Goal: Information Seeking & Learning: Learn about a topic

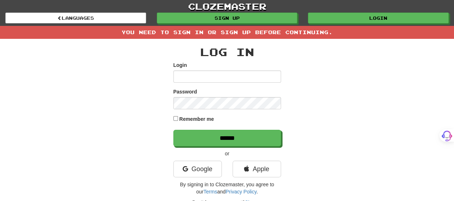
type input "*******"
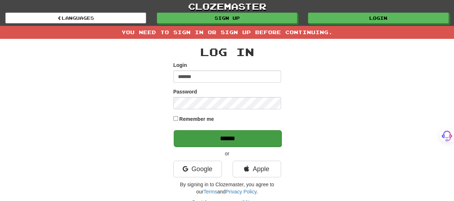
click at [226, 145] on div "Log In Login ******* Password Remember me ****** or Google Apple By signing in …" at bounding box center [227, 133] width 108 height 174
click at [227, 138] on input "******" at bounding box center [228, 138] width 108 height 17
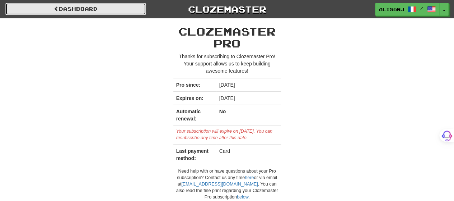
click at [106, 6] on link "Dashboard" at bounding box center [75, 9] width 141 height 12
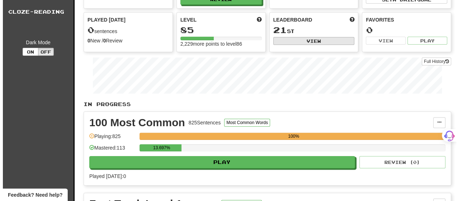
scroll to position [72, 0]
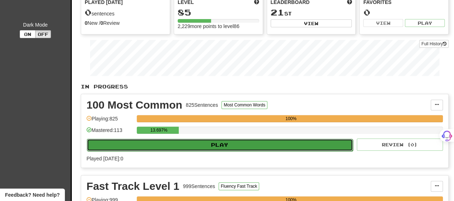
click at [238, 145] on button "Play" at bounding box center [220, 145] width 266 height 12
select select "**"
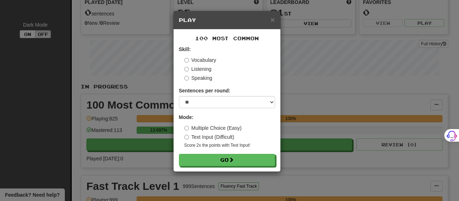
click at [220, 136] on label "Text Input (Difficult)" at bounding box center [209, 136] width 50 height 7
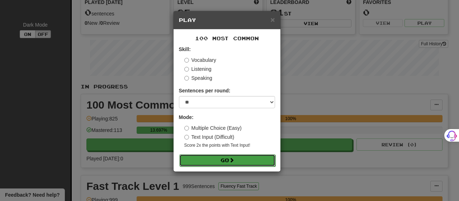
click at [225, 158] on button "Go" at bounding box center [227, 160] width 96 height 12
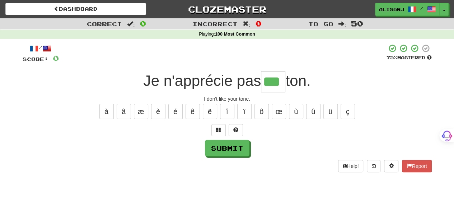
type input "***"
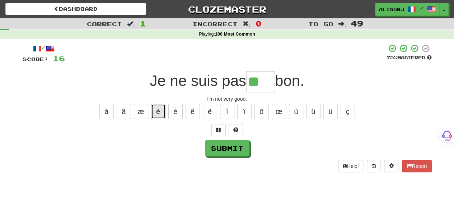
click at [160, 109] on button "è" at bounding box center [158, 111] width 14 height 15
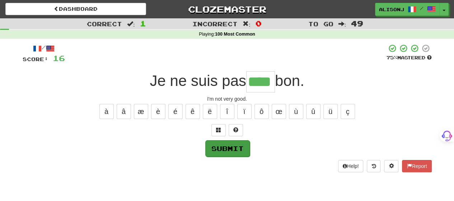
type input "****"
click at [217, 150] on button "Submit" at bounding box center [227, 148] width 45 height 17
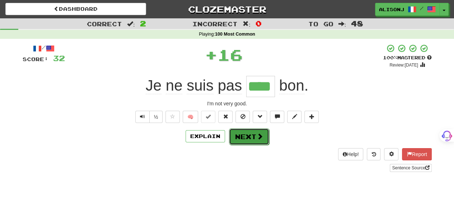
click at [254, 140] on button "Next" at bounding box center [249, 136] width 40 height 17
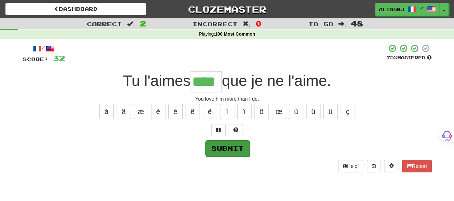
type input "****"
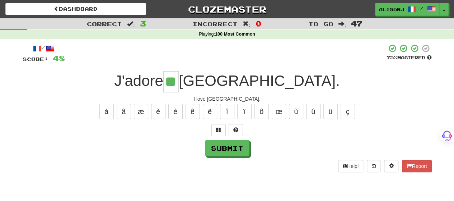
type input "**"
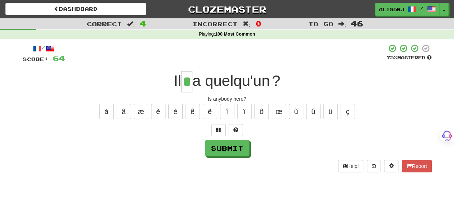
type input "*"
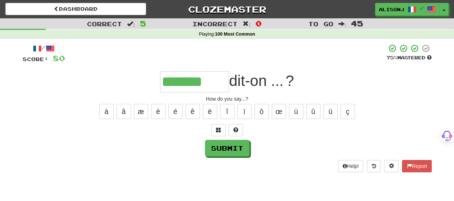
type input "*******"
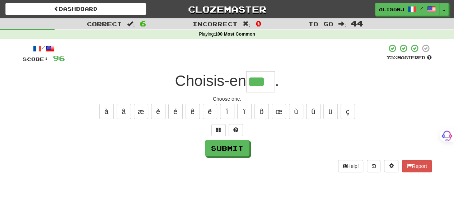
type input "***"
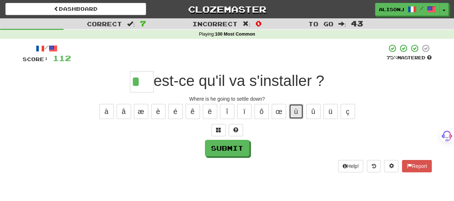
click at [298, 115] on button "ù" at bounding box center [296, 111] width 14 height 15
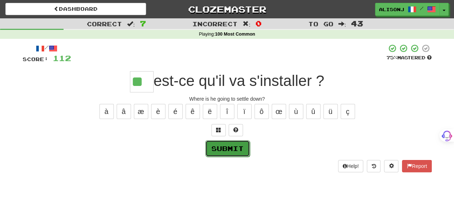
click at [238, 148] on button "Submit" at bounding box center [227, 148] width 45 height 17
type input "**"
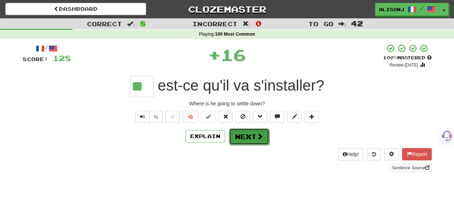
click at [247, 135] on button "Next" at bounding box center [249, 136] width 40 height 17
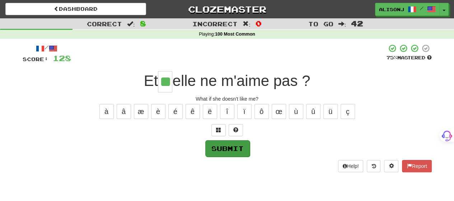
type input "**"
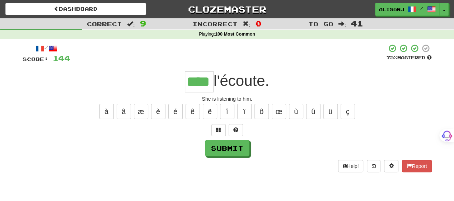
type input "****"
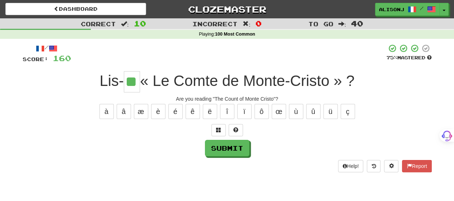
type input "**"
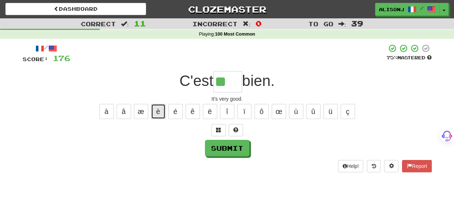
click at [159, 112] on button "è" at bounding box center [158, 111] width 14 height 15
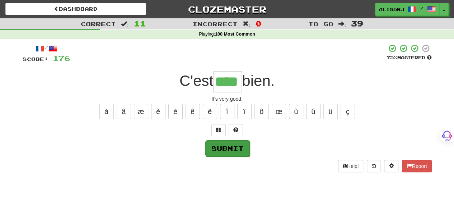
type input "****"
click at [212, 144] on button "Submit" at bounding box center [227, 148] width 45 height 17
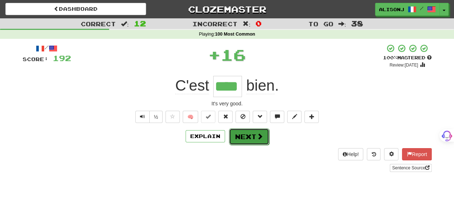
click at [256, 140] on button "Next" at bounding box center [249, 136] width 40 height 17
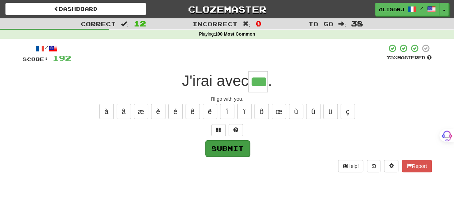
type input "***"
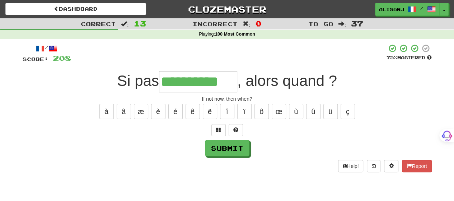
type input "**********"
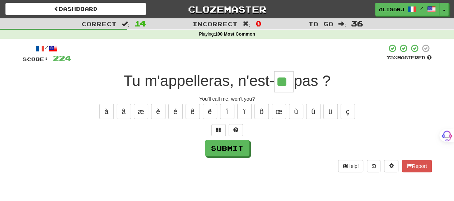
type input "**"
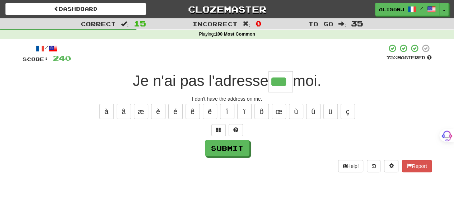
type input "***"
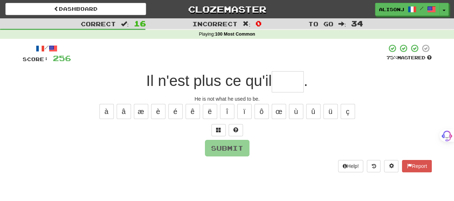
type input "*"
click at [192, 113] on button "ê" at bounding box center [193, 111] width 14 height 15
type input "*"
click at [178, 112] on button "é" at bounding box center [175, 111] width 14 height 15
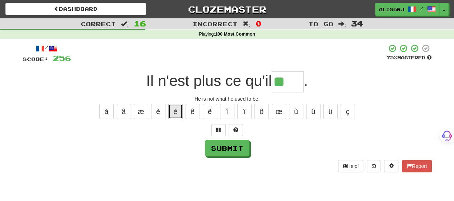
click at [174, 113] on button "é" at bounding box center [175, 111] width 14 height 15
click at [156, 114] on button "è" at bounding box center [158, 111] width 14 height 15
type input "*****"
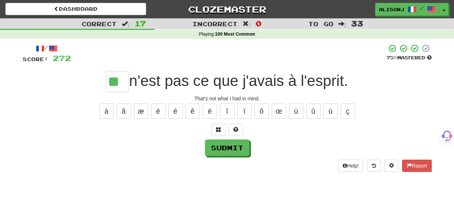
type input "**"
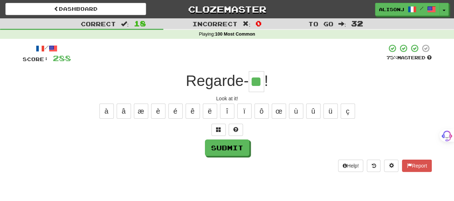
type input "**"
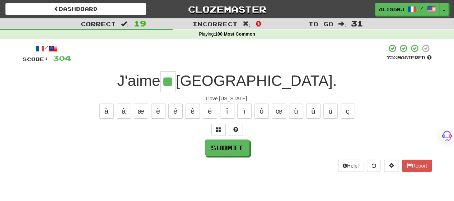
type input "**"
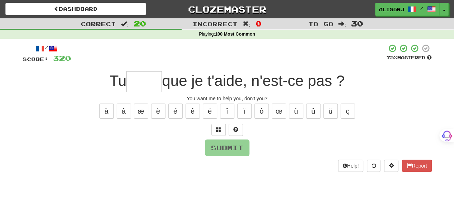
type input "*"
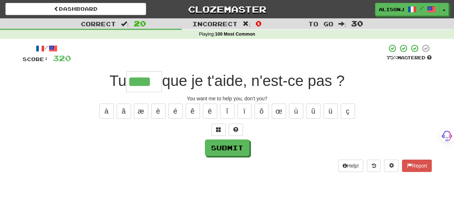
type input "****"
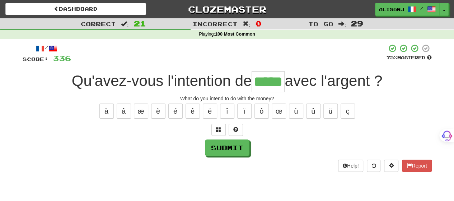
type input "*****"
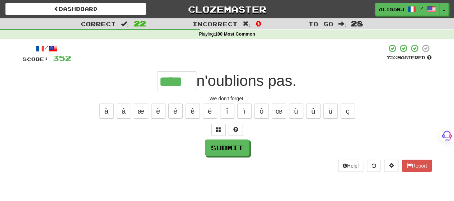
type input "****"
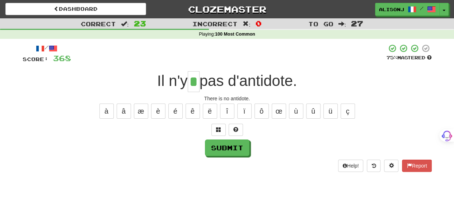
type input "*"
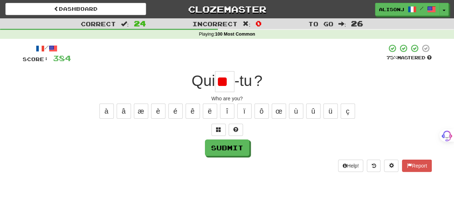
type input "*"
type input "**"
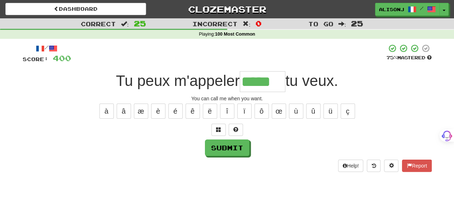
type input "*****"
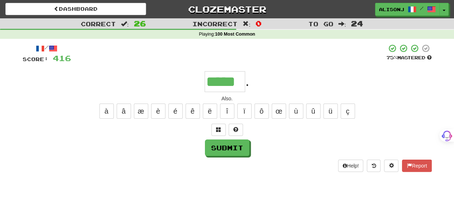
type input "*****"
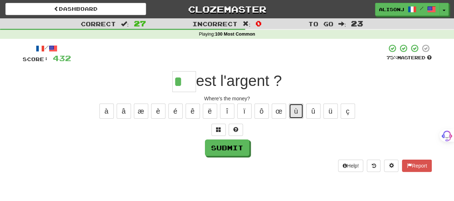
click at [301, 115] on button "ù" at bounding box center [296, 110] width 14 height 15
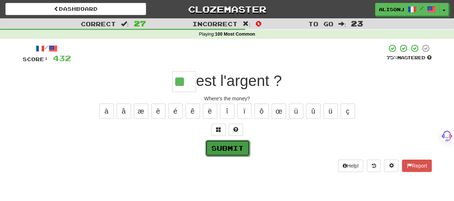
click at [237, 146] on button "Submit" at bounding box center [227, 148] width 45 height 17
type input "**"
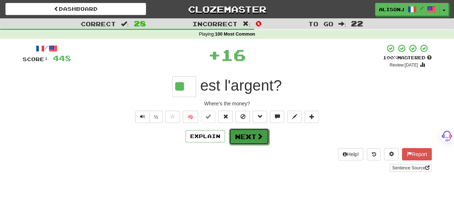
click at [245, 136] on button "Next" at bounding box center [249, 136] width 40 height 17
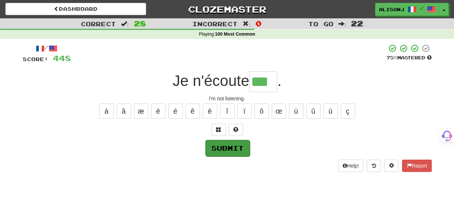
type input "***"
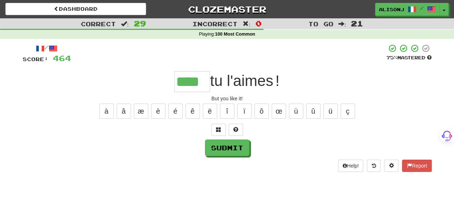
type input "****"
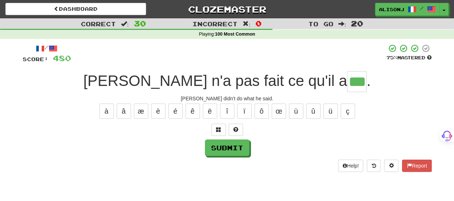
type input "***"
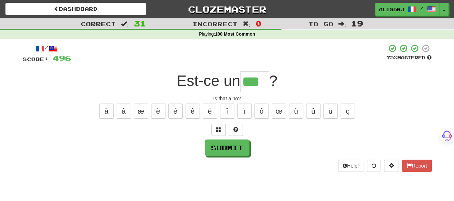
type input "***"
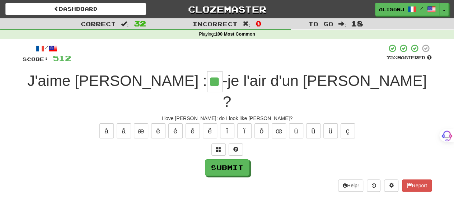
type input "**"
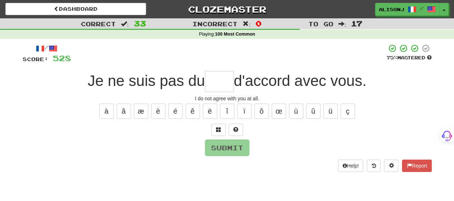
type input "*"
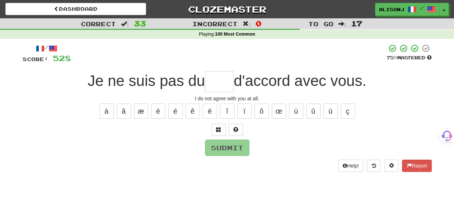
type input "*"
click at [240, 127] on button at bounding box center [236, 129] width 14 height 12
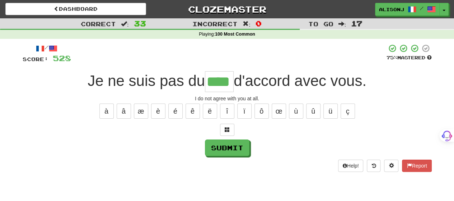
type input "****"
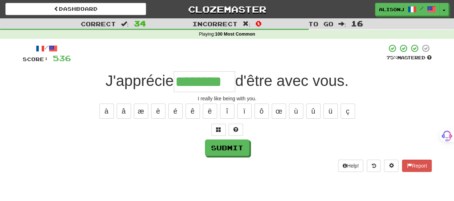
type input "********"
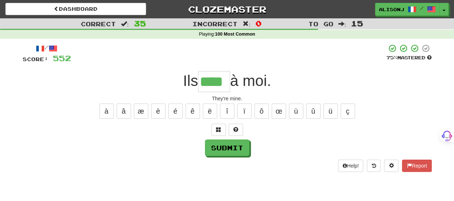
type input "****"
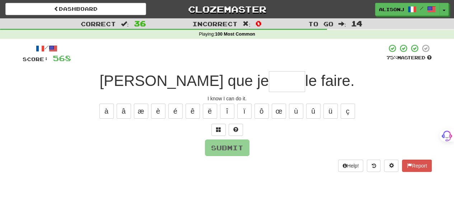
type input "*"
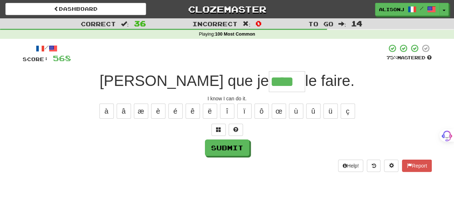
type input "****"
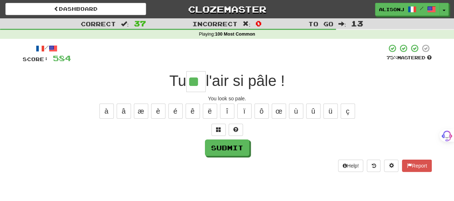
type input "**"
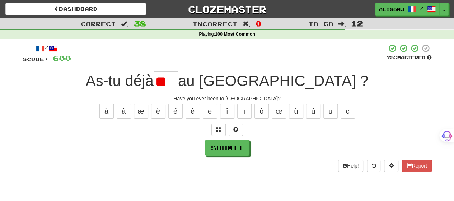
type input "*"
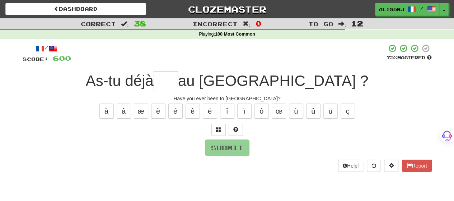
type input "*"
click at [178, 113] on button "é" at bounding box center [175, 110] width 14 height 15
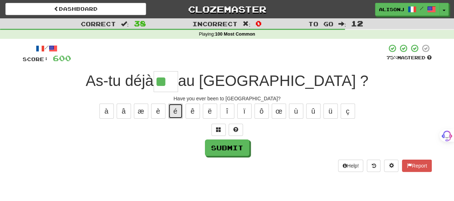
click at [178, 112] on button "é" at bounding box center [175, 110] width 14 height 15
type input "***"
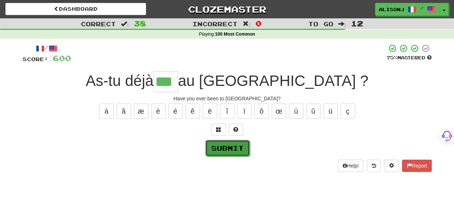
click at [223, 147] on button "Submit" at bounding box center [227, 148] width 45 height 17
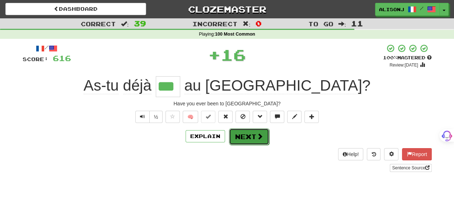
click at [250, 139] on button "Next" at bounding box center [249, 136] width 40 height 17
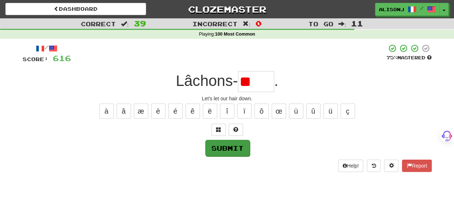
type input "*"
type input "****"
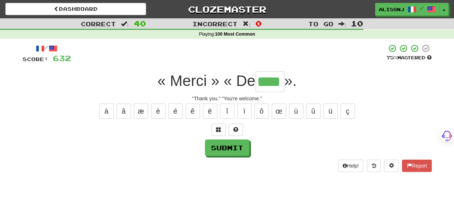
type input "****"
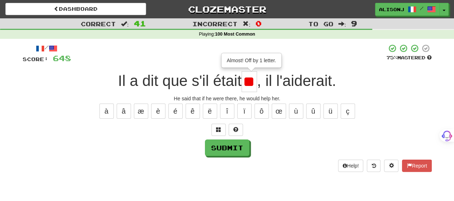
type input "*"
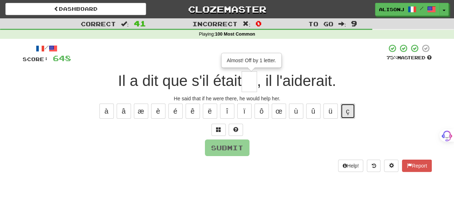
click at [348, 113] on button "ç" at bounding box center [348, 110] width 14 height 15
type input "*"
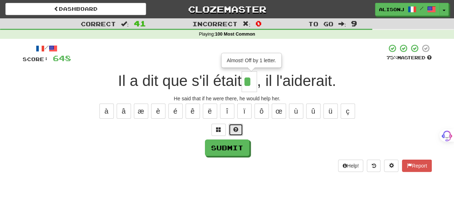
click at [234, 129] on span at bounding box center [235, 129] width 5 height 5
type input "**"
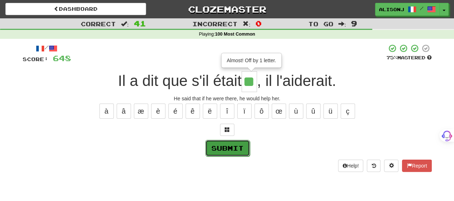
click at [234, 145] on button "Submit" at bounding box center [227, 148] width 45 height 17
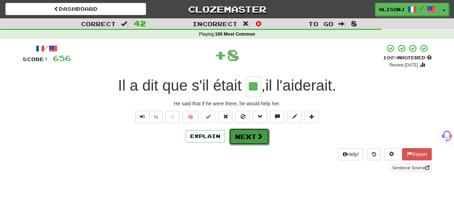
click at [248, 137] on button "Next" at bounding box center [249, 136] width 40 height 17
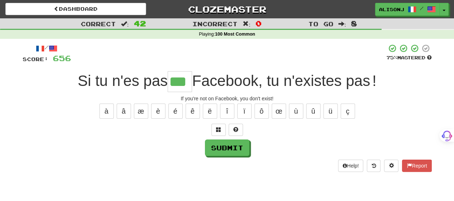
type input "***"
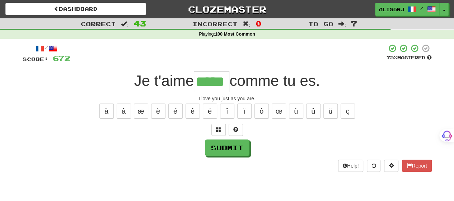
type input "*****"
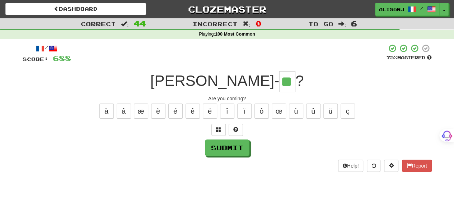
type input "**"
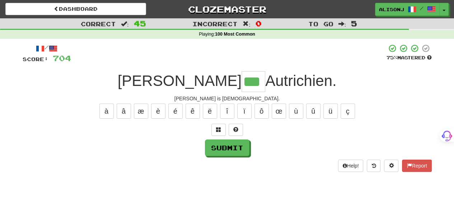
type input "***"
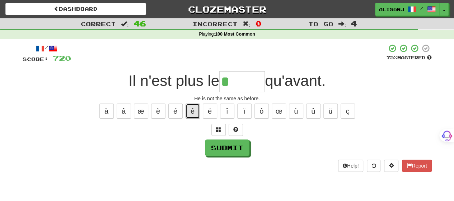
click at [197, 116] on button "ê" at bounding box center [193, 110] width 14 height 15
type input "****"
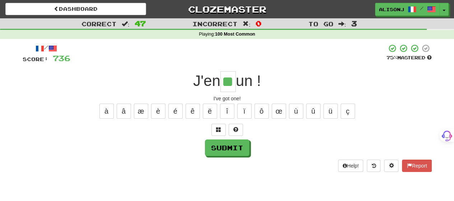
type input "**"
type input "***"
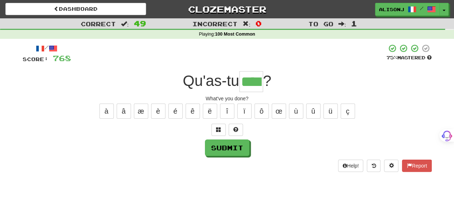
type input "****"
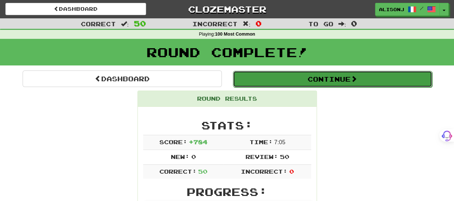
click at [378, 77] on button "Continue" at bounding box center [332, 79] width 199 height 17
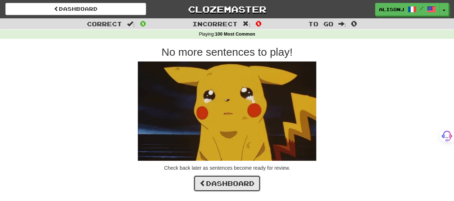
click at [240, 183] on link "Dashboard" at bounding box center [226, 183] width 67 height 17
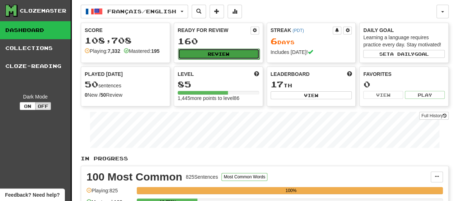
click at [230, 53] on button "Review" at bounding box center [218, 53] width 81 height 11
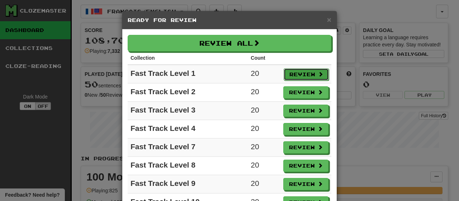
click at [295, 75] on button "Review" at bounding box center [306, 74] width 45 height 12
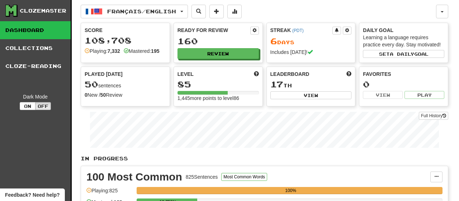
select select "**"
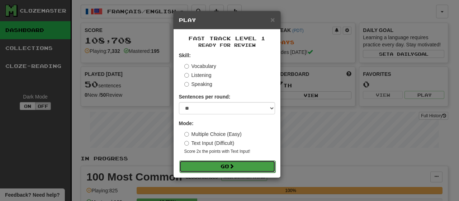
click at [254, 164] on button "Go" at bounding box center [227, 166] width 96 height 12
click at [204, 161] on button "Go" at bounding box center [227, 166] width 96 height 12
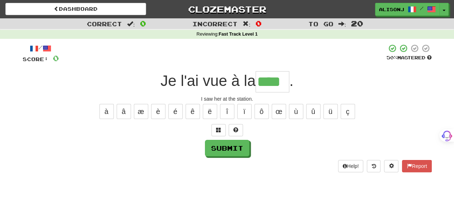
type input "****"
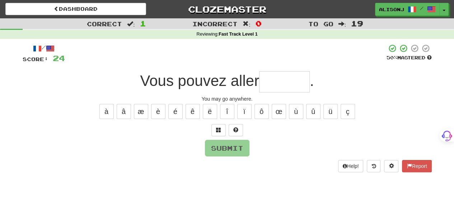
type input "*"
click at [240, 130] on button at bounding box center [236, 130] width 14 height 12
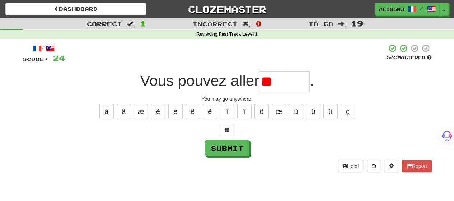
type input "*"
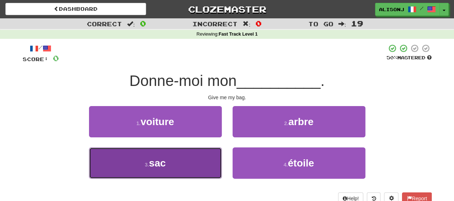
click at [159, 158] on span "sac" at bounding box center [157, 162] width 17 height 11
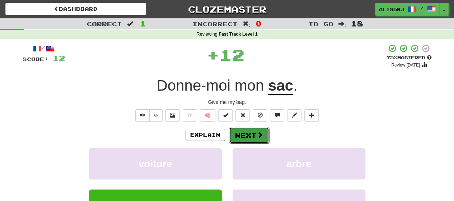
click at [257, 134] on span at bounding box center [260, 134] width 6 height 6
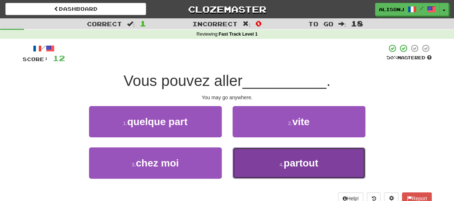
click at [257, 159] on button "4 . partout" at bounding box center [299, 162] width 133 height 31
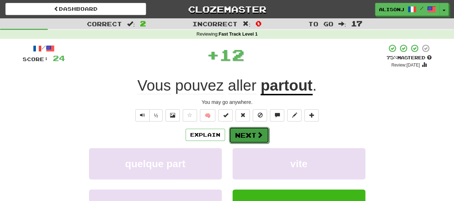
click at [254, 135] on button "Next" at bounding box center [249, 135] width 40 height 17
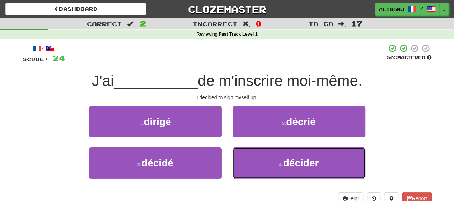
drag, startPoint x: 286, startPoint y: 164, endPoint x: 273, endPoint y: 146, distance: 22.3
click at [286, 163] on span "décider" at bounding box center [301, 162] width 36 height 11
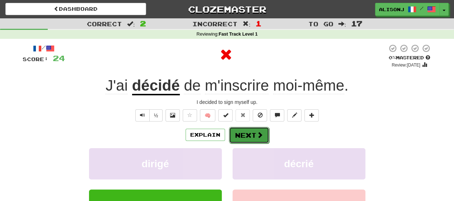
click at [254, 130] on button "Next" at bounding box center [249, 135] width 40 height 17
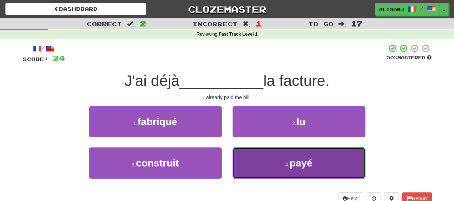
click at [266, 158] on button "4 . payé" at bounding box center [299, 162] width 133 height 31
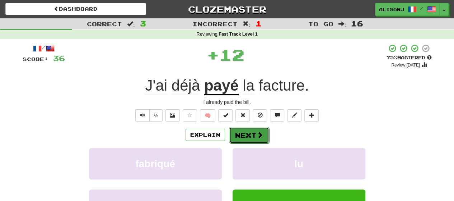
click at [253, 132] on button "Next" at bounding box center [249, 135] width 40 height 17
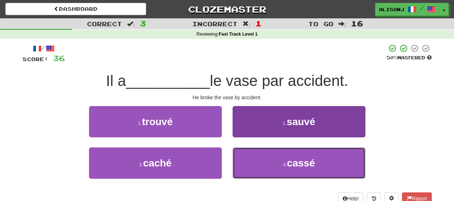
drag, startPoint x: 264, startPoint y: 158, endPoint x: 263, endPoint y: 152, distance: 6.5
click at [264, 156] on button "4 . cassé" at bounding box center [299, 162] width 133 height 31
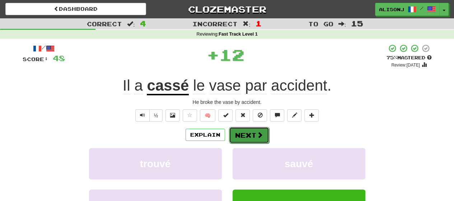
click at [257, 132] on span at bounding box center [260, 134] width 6 height 6
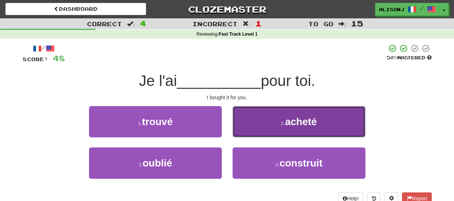
click at [259, 127] on button "2 . acheté" at bounding box center [299, 121] width 133 height 31
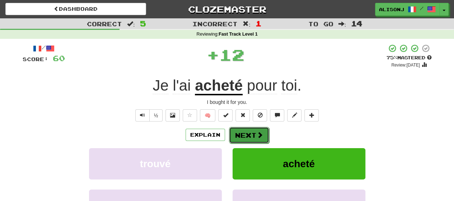
click at [257, 130] on button "Next" at bounding box center [249, 135] width 40 height 17
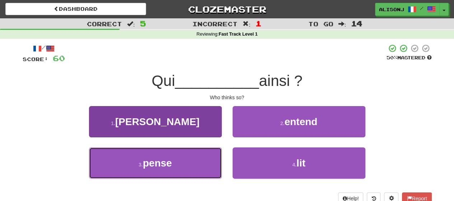
drag, startPoint x: 196, startPoint y: 168, endPoint x: 218, endPoint y: 150, distance: 28.1
click at [197, 162] on button "3 . pense" at bounding box center [155, 162] width 133 height 31
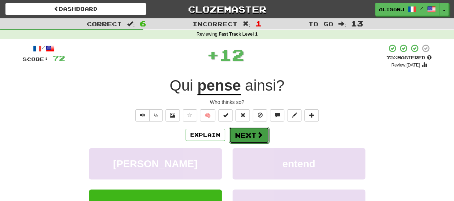
click at [243, 137] on button "Next" at bounding box center [249, 135] width 40 height 17
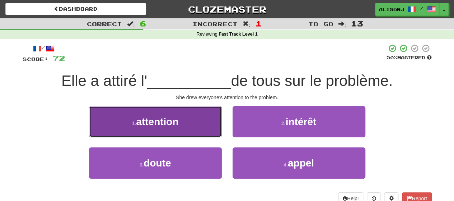
click at [215, 124] on button "1 . attention" at bounding box center [155, 121] width 133 height 31
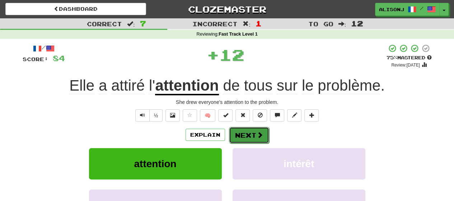
click at [258, 128] on button "Next" at bounding box center [249, 135] width 40 height 17
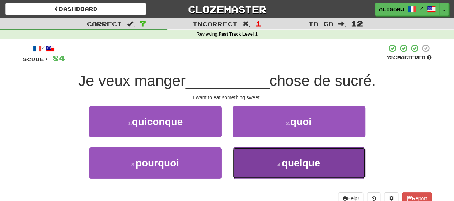
click at [257, 163] on button "4 . quelque" at bounding box center [299, 162] width 133 height 31
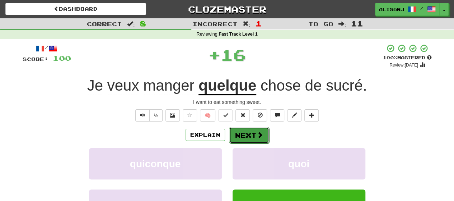
click at [239, 135] on button "Next" at bounding box center [249, 135] width 40 height 17
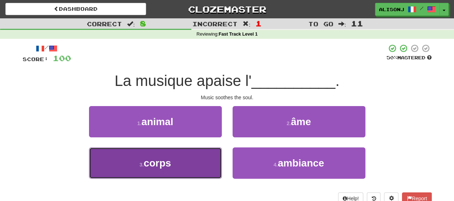
click at [196, 159] on button "3 . corps" at bounding box center [155, 162] width 133 height 31
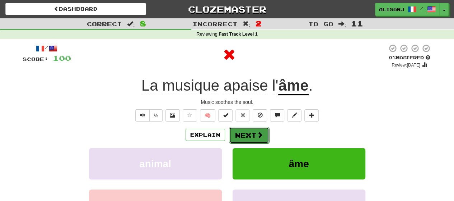
click at [243, 135] on button "Next" at bounding box center [249, 135] width 40 height 17
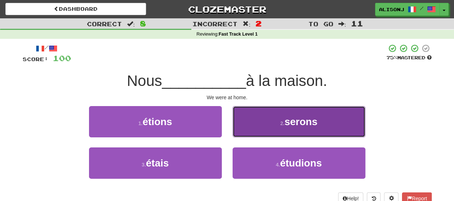
click at [247, 128] on button "2 . serons" at bounding box center [299, 121] width 133 height 31
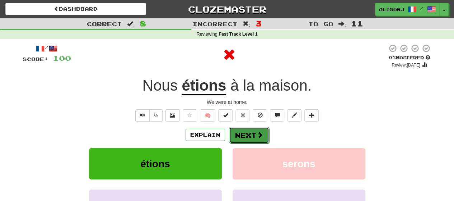
click at [246, 130] on button "Next" at bounding box center [249, 135] width 40 height 17
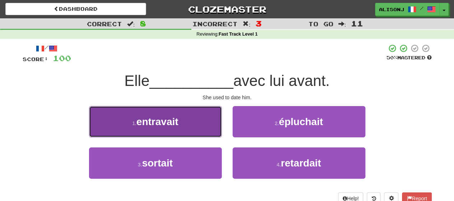
click at [212, 132] on button "1 . entravait" at bounding box center [155, 121] width 133 height 31
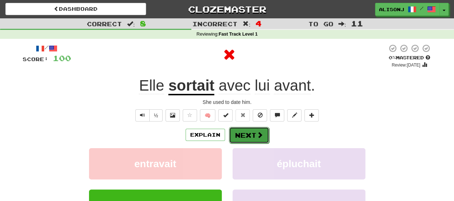
click at [248, 131] on button "Next" at bounding box center [249, 135] width 40 height 17
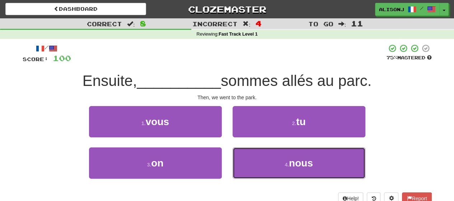
drag, startPoint x: 251, startPoint y: 156, endPoint x: 252, endPoint y: 144, distance: 11.9
click at [251, 155] on button "4 . nous" at bounding box center [299, 162] width 133 height 31
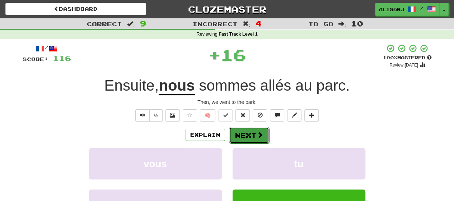
click at [252, 132] on button "Next" at bounding box center [249, 135] width 40 height 17
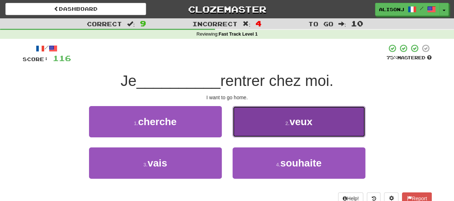
click at [267, 127] on button "2 . veux" at bounding box center [299, 121] width 133 height 31
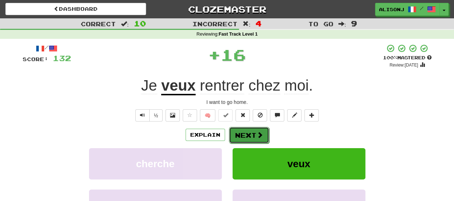
click at [264, 132] on button "Next" at bounding box center [249, 135] width 40 height 17
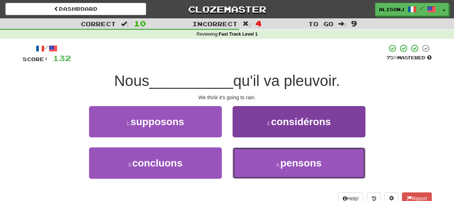
click at [263, 153] on button "4 . pensons" at bounding box center [299, 162] width 133 height 31
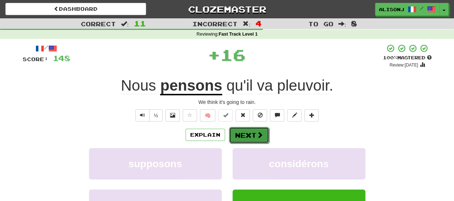
click at [257, 132] on span at bounding box center [260, 134] width 6 height 6
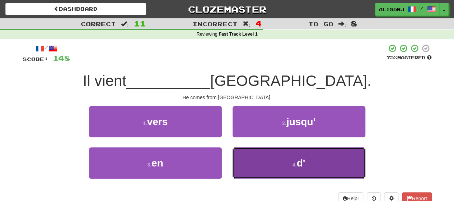
click at [266, 160] on button "4 . d'" at bounding box center [299, 162] width 133 height 31
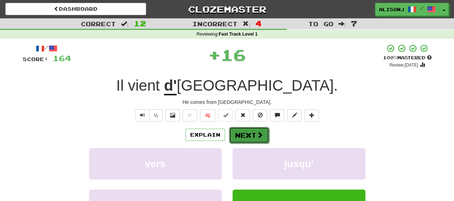
click at [262, 132] on button "Next" at bounding box center [249, 135] width 40 height 17
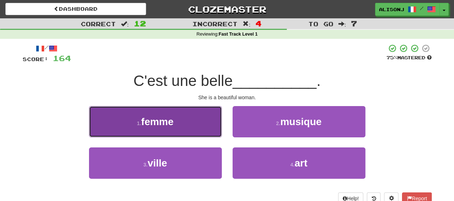
click at [178, 127] on button "1 . femme" at bounding box center [155, 121] width 133 height 31
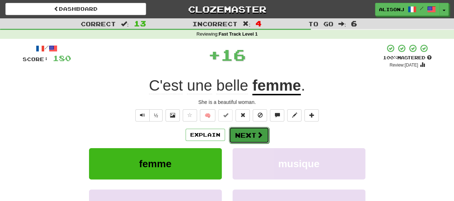
click at [245, 132] on button "Next" at bounding box center [249, 135] width 40 height 17
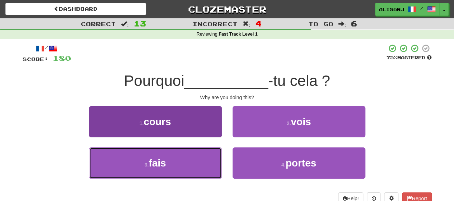
drag, startPoint x: 192, startPoint y: 164, endPoint x: 203, endPoint y: 153, distance: 16.2
click at [199, 155] on button "3 . fais" at bounding box center [155, 162] width 133 height 31
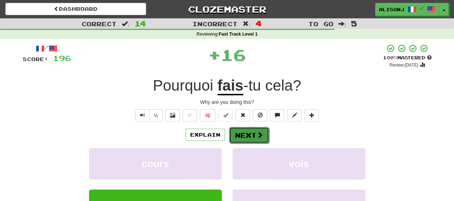
click at [253, 132] on button "Next" at bounding box center [249, 135] width 40 height 17
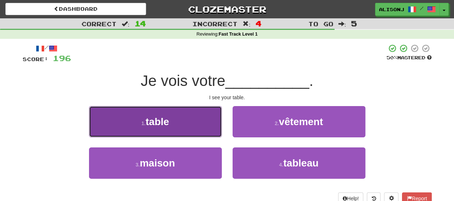
click at [217, 125] on button "1 . table" at bounding box center [155, 121] width 133 height 31
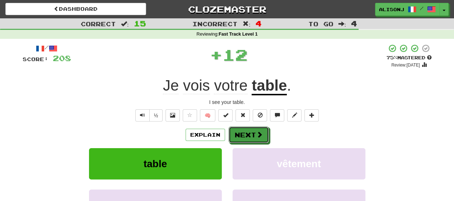
click at [265, 127] on button "Next" at bounding box center [249, 134] width 40 height 17
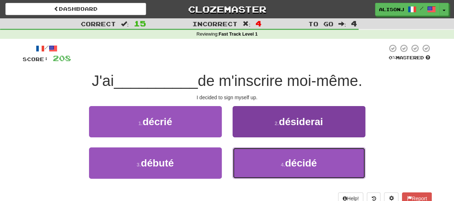
drag, startPoint x: 260, startPoint y: 157, endPoint x: 261, endPoint y: 151, distance: 5.8
click at [260, 156] on button "4 . décidé" at bounding box center [299, 162] width 133 height 31
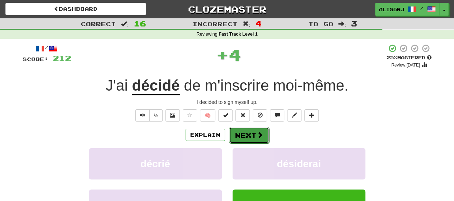
click at [257, 134] on span at bounding box center [260, 134] width 6 height 6
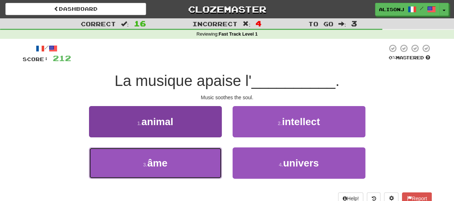
drag, startPoint x: 207, startPoint y: 151, endPoint x: 202, endPoint y: 155, distance: 6.0
click at [202, 155] on button "3 . âme" at bounding box center [155, 162] width 133 height 31
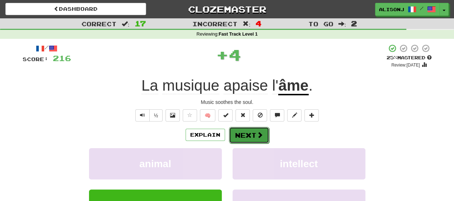
click at [254, 132] on button "Next" at bounding box center [249, 135] width 40 height 17
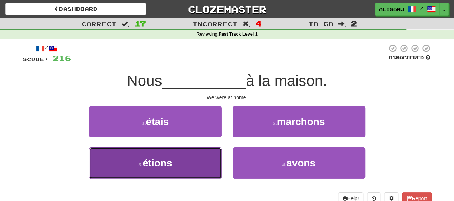
click at [203, 158] on button "3 . étions" at bounding box center [155, 162] width 133 height 31
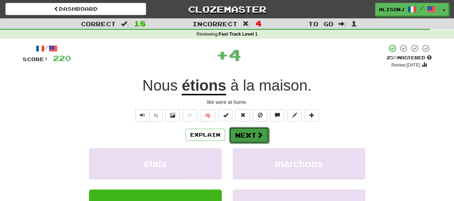
click at [245, 132] on button "Next" at bounding box center [249, 135] width 40 height 17
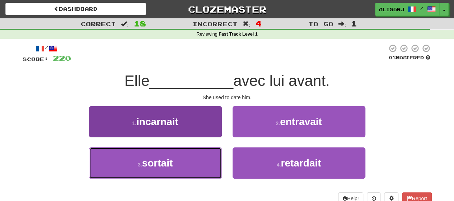
drag, startPoint x: 185, startPoint y: 164, endPoint x: 188, endPoint y: 159, distance: 5.8
click at [187, 160] on button "3 . sortait" at bounding box center [155, 162] width 133 height 31
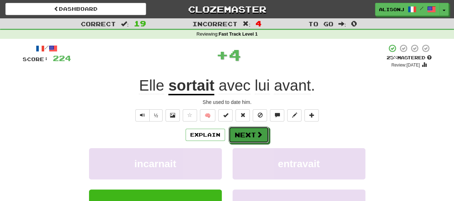
click at [252, 134] on button "Next" at bounding box center [249, 134] width 40 height 17
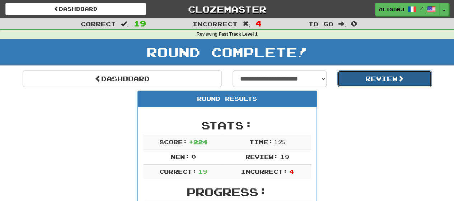
click at [357, 80] on button "Review" at bounding box center [384, 78] width 94 height 17
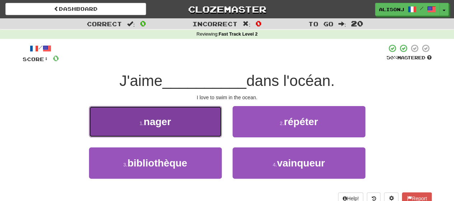
click at [204, 132] on button "1 . nager" at bounding box center [155, 121] width 133 height 31
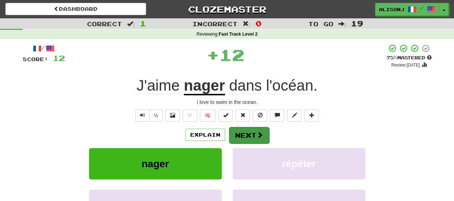
drag, startPoint x: 251, startPoint y: 125, endPoint x: 252, endPoint y: 130, distance: 4.7
click at [252, 126] on div "/ Score: 12 + 12 75 % Mastered Review: 2025-09-20 J'aime nager dans l'océan . I…" at bounding box center [227, 150] width 409 height 213
click at [252, 131] on button "Next" at bounding box center [249, 135] width 40 height 17
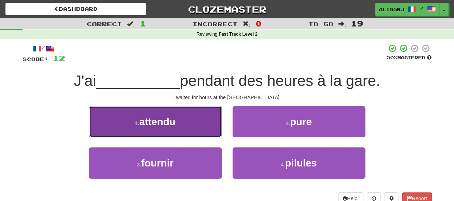
click at [202, 128] on button "1 . attendu" at bounding box center [155, 121] width 133 height 31
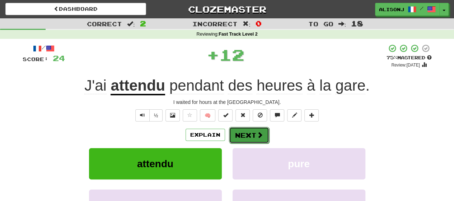
click at [252, 132] on button "Next" at bounding box center [249, 135] width 40 height 17
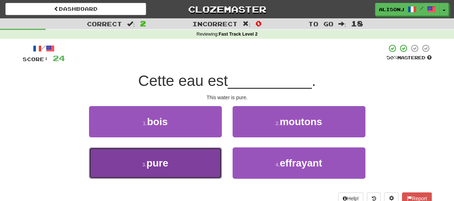
click at [203, 160] on button "3 . pure" at bounding box center [155, 162] width 133 height 31
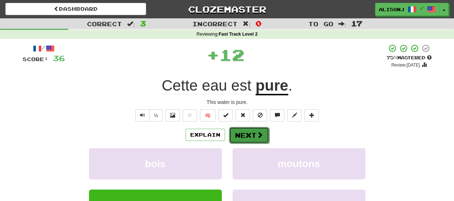
click at [243, 132] on button "Next" at bounding box center [249, 135] width 40 height 17
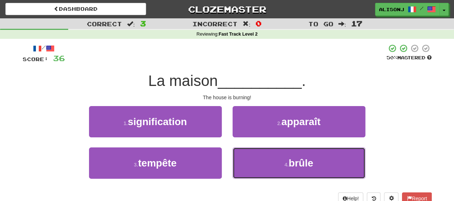
drag, startPoint x: 248, startPoint y: 161, endPoint x: 247, endPoint y: 146, distance: 14.8
click at [249, 158] on button "4 . brûle" at bounding box center [299, 162] width 133 height 31
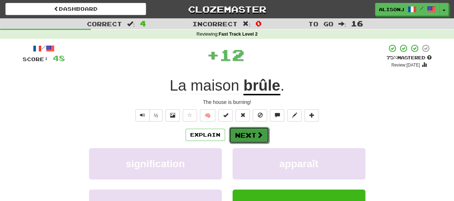
click at [244, 137] on button "Next" at bounding box center [249, 135] width 40 height 17
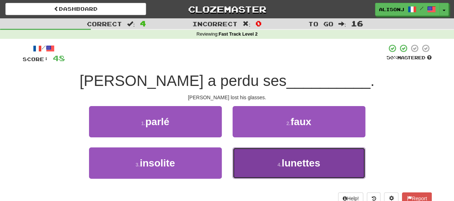
click at [251, 149] on button "4 . lunettes" at bounding box center [299, 162] width 133 height 31
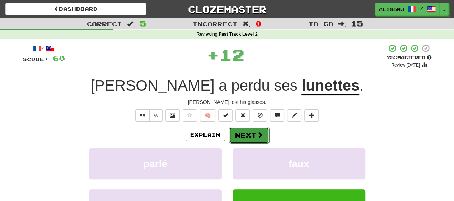
click at [251, 134] on button "Next" at bounding box center [249, 135] width 40 height 17
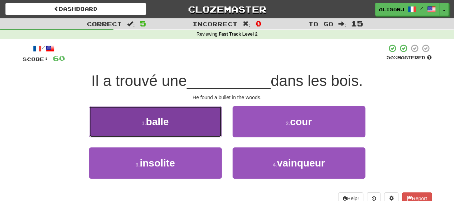
click at [186, 126] on button "1 . balle" at bounding box center [155, 121] width 133 height 31
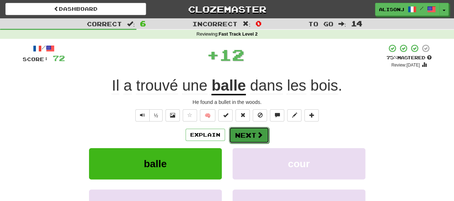
click at [240, 134] on button "Next" at bounding box center [249, 135] width 40 height 17
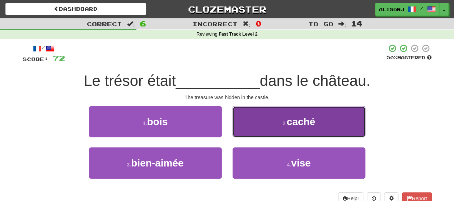
click at [259, 126] on button "2 . caché" at bounding box center [299, 121] width 133 height 31
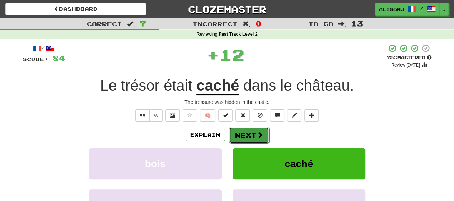
click at [257, 129] on button "Next" at bounding box center [249, 135] width 40 height 17
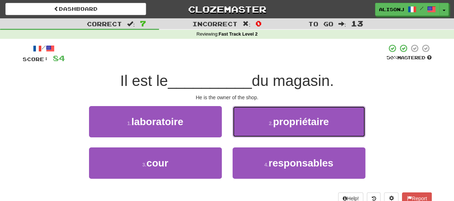
click at [257, 129] on button "2 . propriétaire" at bounding box center [299, 121] width 133 height 31
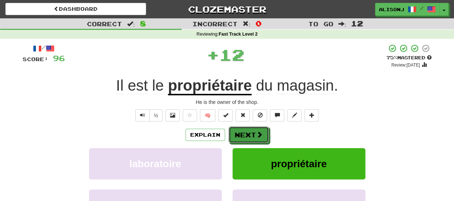
click at [257, 129] on button "Next" at bounding box center [249, 134] width 40 height 17
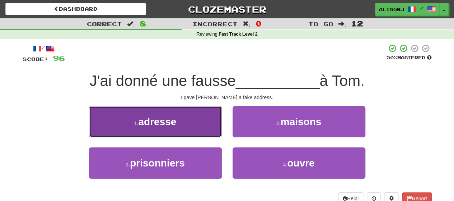
click at [209, 129] on button "1 . adresse" at bounding box center [155, 121] width 133 height 31
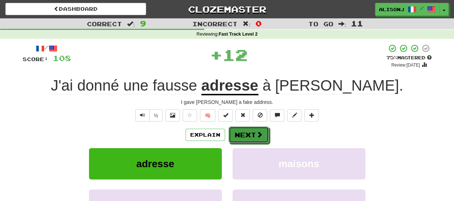
click at [251, 131] on button "Next" at bounding box center [249, 134] width 40 height 17
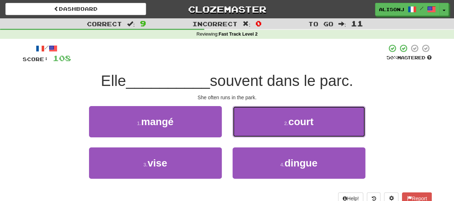
click at [251, 131] on button "2 . court" at bounding box center [299, 121] width 133 height 31
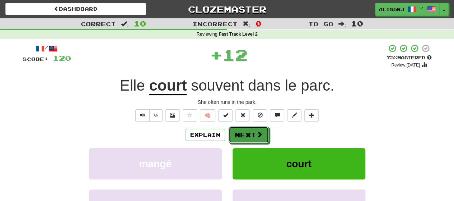
click at [251, 131] on button "Next" at bounding box center [249, 134] width 40 height 17
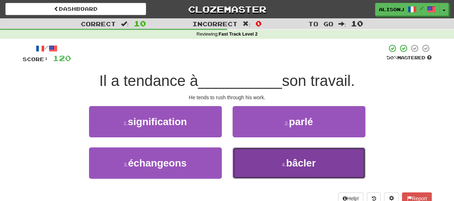
click at [265, 163] on button "4 . bâcler" at bounding box center [299, 162] width 133 height 31
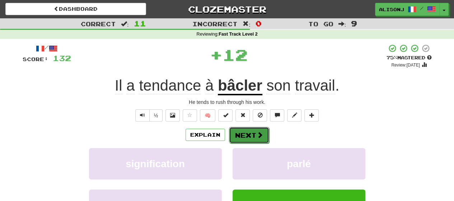
click at [259, 134] on span at bounding box center [260, 134] width 6 height 6
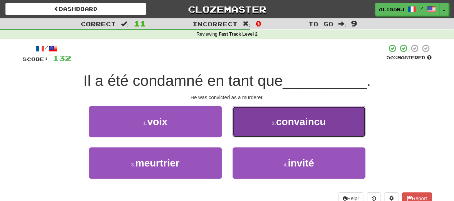
click at [260, 124] on button "2 . convaincu" at bounding box center [299, 121] width 133 height 31
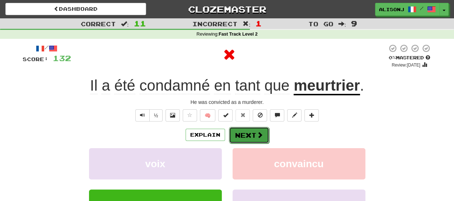
click at [257, 131] on span at bounding box center [260, 134] width 6 height 6
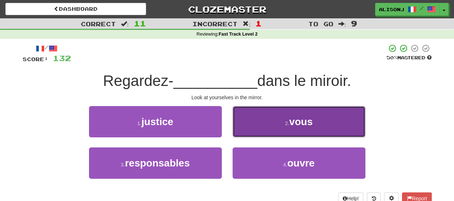
click at [255, 127] on button "2 . vous" at bounding box center [299, 121] width 133 height 31
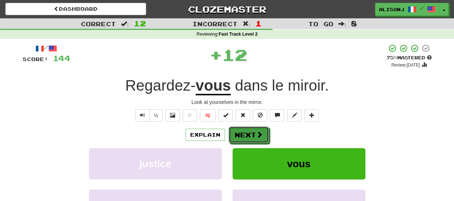
click at [255, 127] on button "Next" at bounding box center [249, 134] width 40 height 17
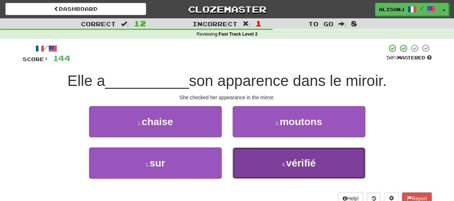
click at [255, 158] on button "4 . vérifié" at bounding box center [299, 162] width 133 height 31
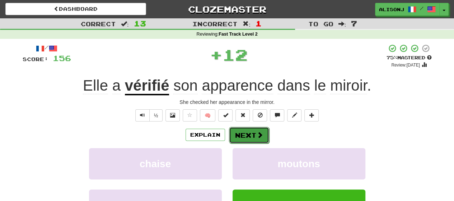
click at [258, 129] on button "Next" at bounding box center [249, 135] width 40 height 17
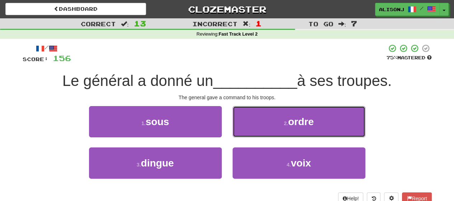
click at [258, 129] on button "2 . ordre" at bounding box center [299, 121] width 133 height 31
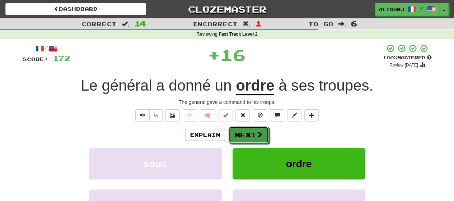
click at [258, 129] on button "Next" at bounding box center [249, 134] width 40 height 17
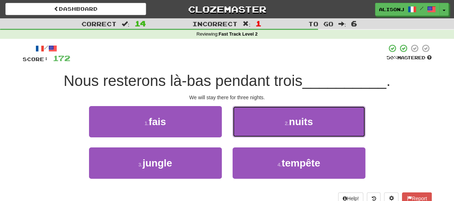
click at [258, 129] on button "2 . nuits" at bounding box center [299, 121] width 133 height 31
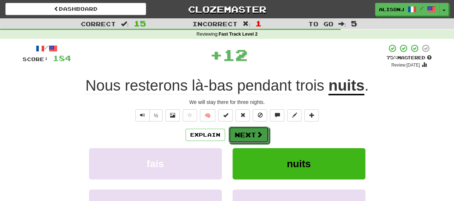
click at [258, 129] on button "Next" at bounding box center [249, 134] width 40 height 17
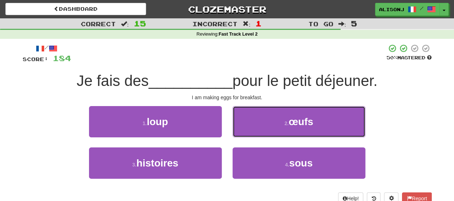
click at [258, 129] on button "2 . œufs" at bounding box center [299, 121] width 133 height 31
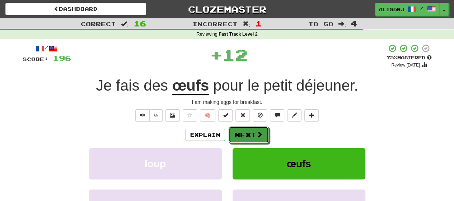
click at [258, 129] on button "Next" at bounding box center [249, 134] width 40 height 17
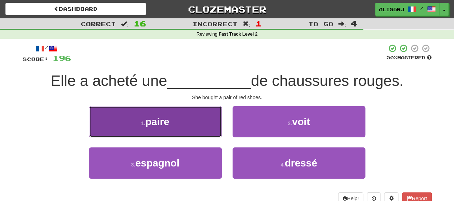
click at [212, 128] on button "1 . paire" at bounding box center [155, 121] width 133 height 31
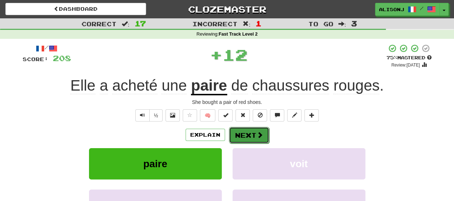
click at [257, 134] on span at bounding box center [260, 134] width 6 height 6
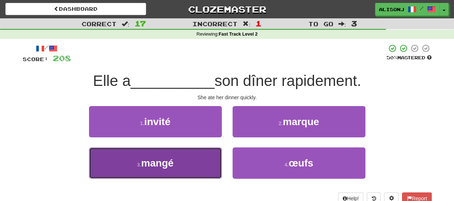
click at [191, 160] on button "3 . mangé" at bounding box center [155, 162] width 133 height 31
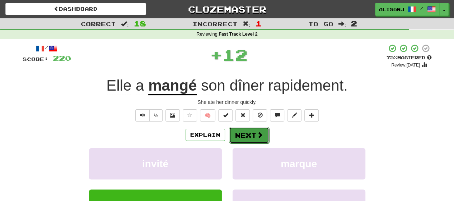
click at [251, 132] on button "Next" at bounding box center [249, 135] width 40 height 17
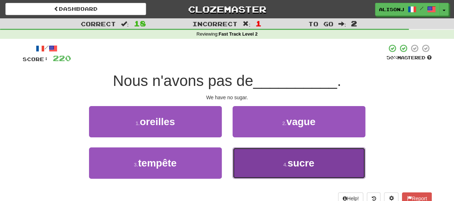
drag, startPoint x: 252, startPoint y: 158, endPoint x: 248, endPoint y: 144, distance: 14.0
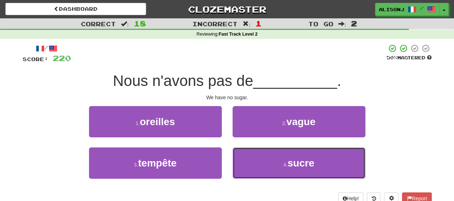
click at [252, 157] on button "4 . sucre" at bounding box center [299, 162] width 133 height 31
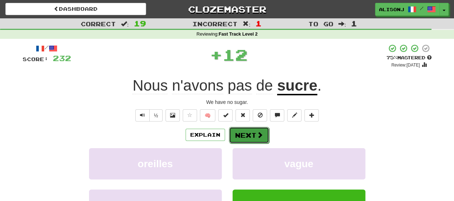
click at [245, 132] on button "Next" at bounding box center [249, 135] width 40 height 17
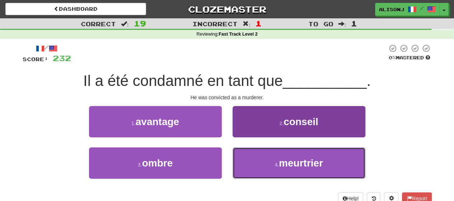
drag, startPoint x: 252, startPoint y: 165, endPoint x: 252, endPoint y: 155, distance: 10.8
click at [252, 155] on button "4 . meurtrier" at bounding box center [299, 162] width 133 height 31
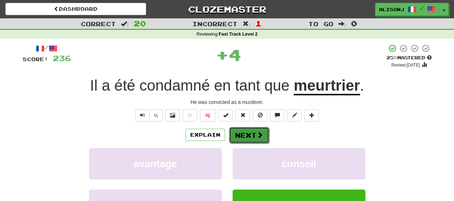
click at [248, 135] on button "Next" at bounding box center [249, 135] width 40 height 17
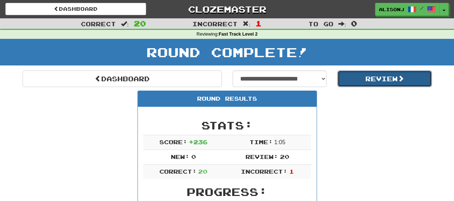
click at [408, 75] on button "Review" at bounding box center [384, 78] width 94 height 17
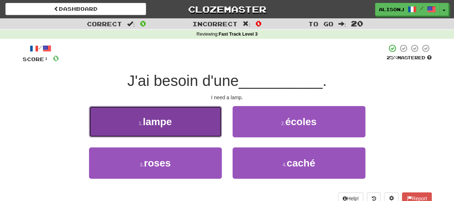
click at [177, 130] on button "1 . lampe" at bounding box center [155, 121] width 133 height 31
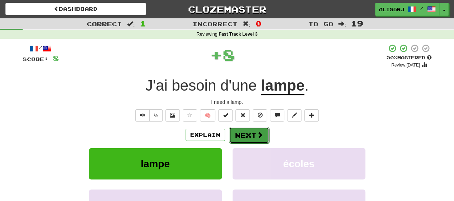
drag, startPoint x: 239, startPoint y: 140, endPoint x: 252, endPoint y: 136, distance: 14.1
click at [252, 136] on button "Next" at bounding box center [249, 135] width 40 height 17
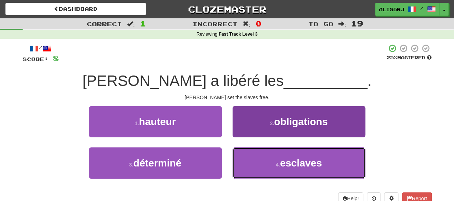
drag, startPoint x: 244, startPoint y: 165, endPoint x: 243, endPoint y: 159, distance: 6.5
click at [244, 162] on button "4 . esclaves" at bounding box center [299, 162] width 133 height 31
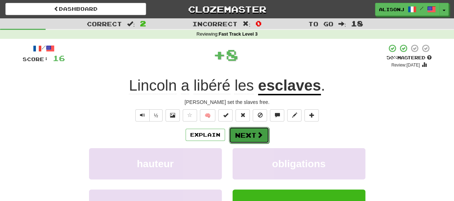
click at [230, 135] on button "Next" at bounding box center [249, 135] width 40 height 17
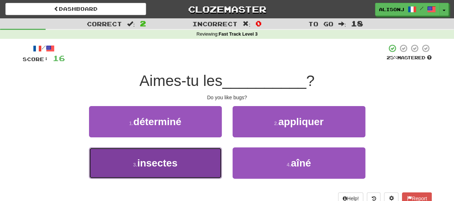
click at [208, 160] on button "3 . insectes" at bounding box center [155, 162] width 133 height 31
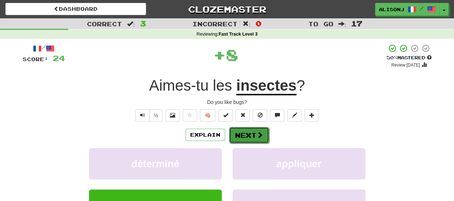
click at [259, 132] on span at bounding box center [260, 134] width 6 height 6
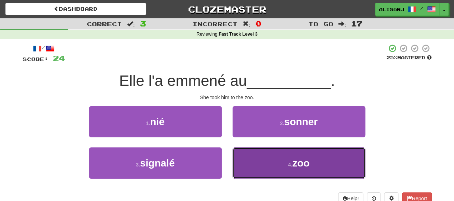
click at [266, 158] on button "4 . zoo" at bounding box center [299, 162] width 133 height 31
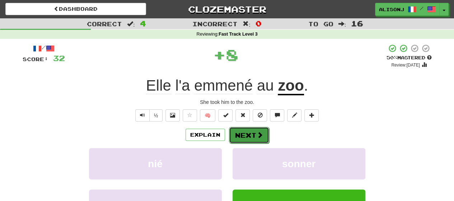
click at [257, 131] on span at bounding box center [260, 134] width 6 height 6
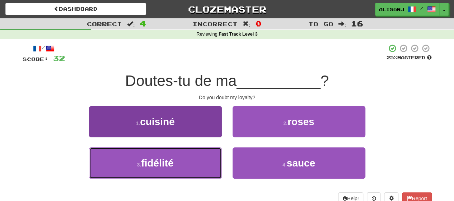
click at [182, 162] on button "3 . fidélité" at bounding box center [155, 162] width 133 height 31
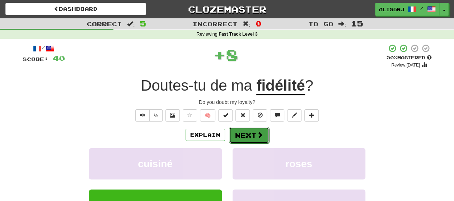
click at [259, 133] on span at bounding box center [260, 134] width 6 height 6
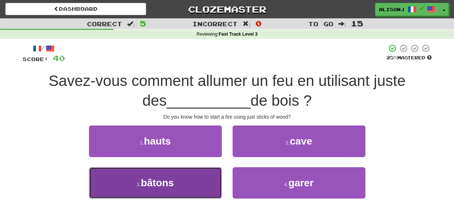
click at [202, 173] on button "3 . bâtons" at bounding box center [155, 182] width 133 height 31
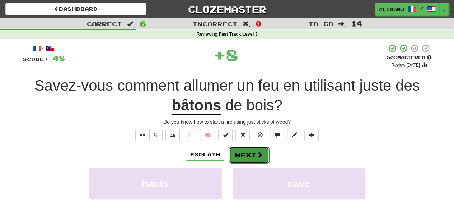
click at [245, 149] on button "Next" at bounding box center [249, 154] width 40 height 17
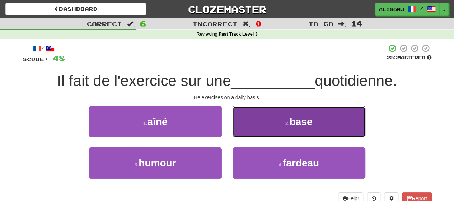
click at [266, 129] on button "2 . base" at bounding box center [299, 121] width 133 height 31
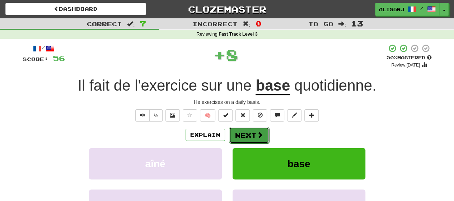
click at [264, 132] on button "Next" at bounding box center [249, 135] width 40 height 17
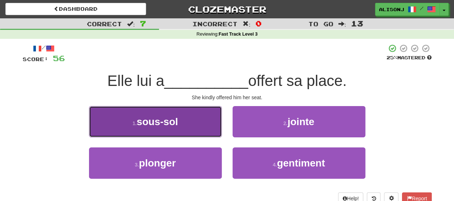
click at [201, 130] on button "1 . sous-sol" at bounding box center [155, 121] width 133 height 31
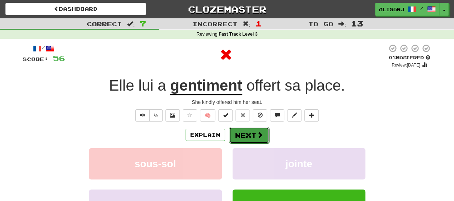
click at [245, 134] on button "Next" at bounding box center [249, 135] width 40 height 17
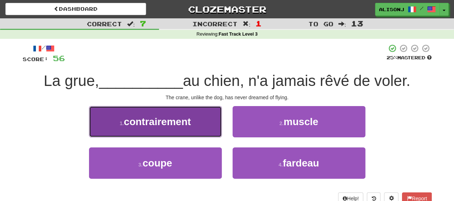
click at [211, 130] on button "1 . contrairement" at bounding box center [155, 121] width 133 height 31
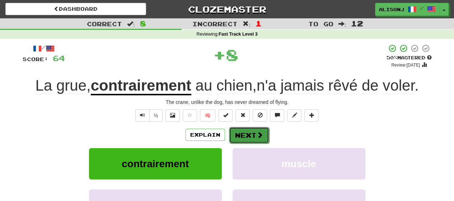
click at [252, 131] on button "Next" at bounding box center [249, 135] width 40 height 17
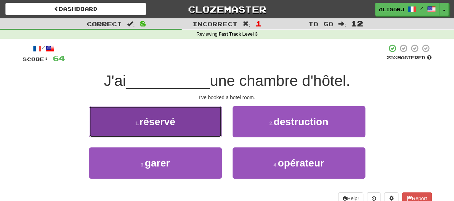
click at [203, 130] on button "1 . réservé" at bounding box center [155, 121] width 133 height 31
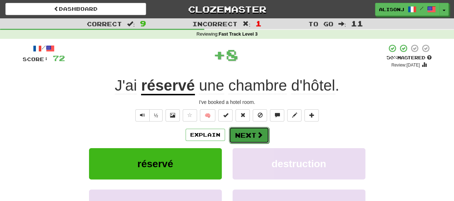
click at [254, 136] on button "Next" at bounding box center [249, 135] width 40 height 17
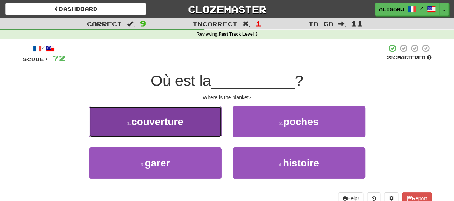
click at [213, 127] on button "1 . couverture" at bounding box center [155, 121] width 133 height 31
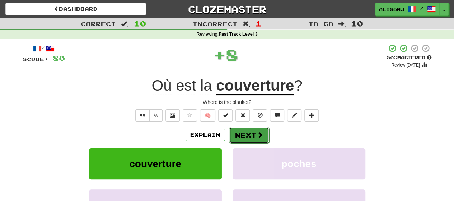
click at [258, 131] on span at bounding box center [260, 134] width 6 height 6
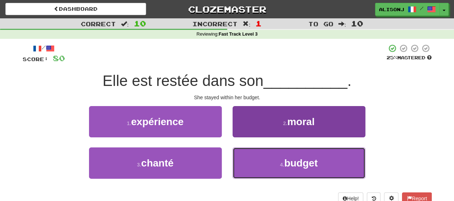
drag, startPoint x: 242, startPoint y: 163, endPoint x: 242, endPoint y: 158, distance: 5.1
click at [242, 159] on button "4 . budget" at bounding box center [299, 162] width 133 height 31
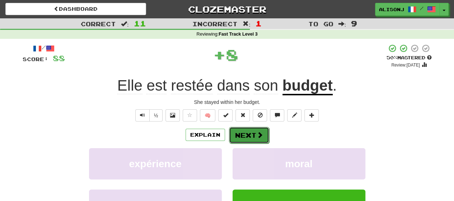
click at [243, 136] on button "Next" at bounding box center [249, 135] width 40 height 17
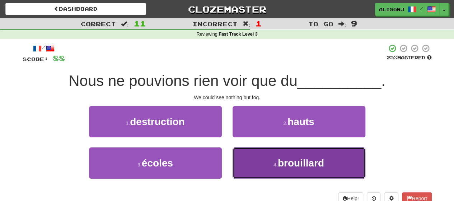
click at [248, 156] on button "4 . brouillard" at bounding box center [299, 162] width 133 height 31
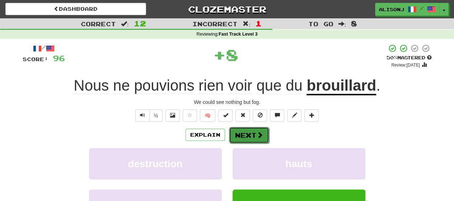
click at [249, 131] on button "Next" at bounding box center [249, 135] width 40 height 17
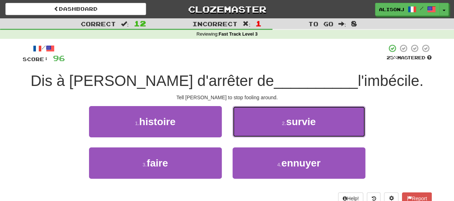
click at [249, 131] on button "2 . survie" at bounding box center [299, 121] width 133 height 31
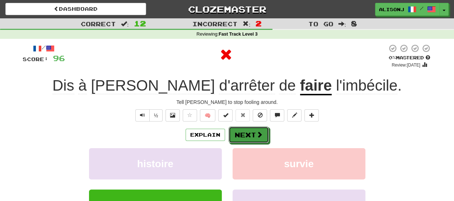
click at [249, 131] on button "Next" at bounding box center [249, 134] width 40 height 17
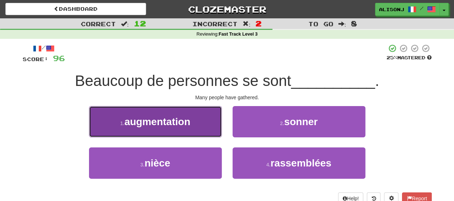
click at [212, 127] on button "1 . augmentation" at bounding box center [155, 121] width 133 height 31
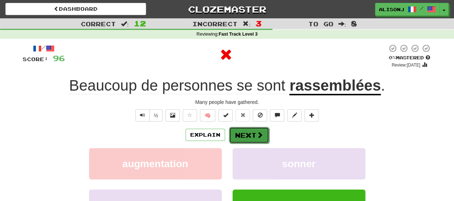
click at [265, 134] on button "Next" at bounding box center [249, 135] width 40 height 17
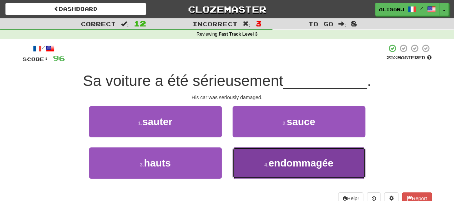
click at [253, 160] on button "4 . endommagée" at bounding box center [299, 162] width 133 height 31
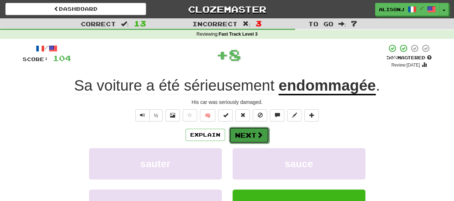
click at [253, 136] on button "Next" at bounding box center [249, 135] width 40 height 17
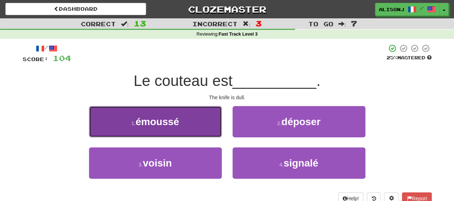
click at [213, 128] on button "1 . émoussé" at bounding box center [155, 121] width 133 height 31
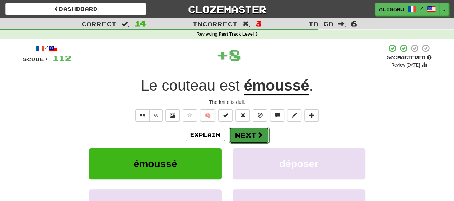
click at [244, 132] on button "Next" at bounding box center [249, 135] width 40 height 17
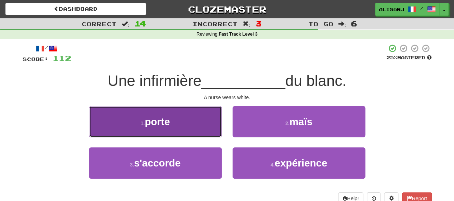
click at [216, 130] on button "1 . porte" at bounding box center [155, 121] width 133 height 31
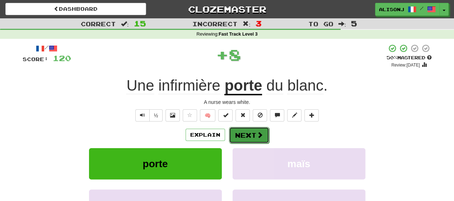
click at [249, 132] on button "Next" at bounding box center [249, 135] width 40 height 17
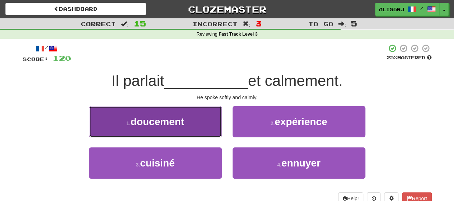
click at [197, 132] on button "1 . doucement" at bounding box center [155, 121] width 133 height 31
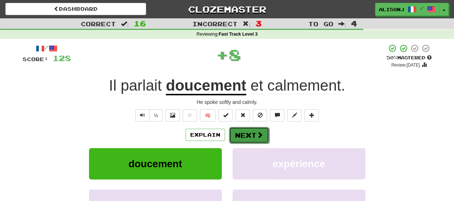
click at [252, 131] on button "Next" at bounding box center [249, 135] width 40 height 17
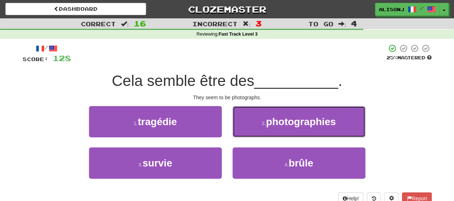
click at [252, 131] on button "2 . photographies" at bounding box center [299, 121] width 133 height 31
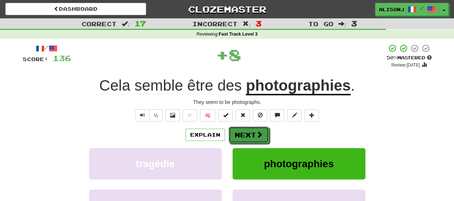
click at [252, 131] on button "Next" at bounding box center [249, 134] width 40 height 17
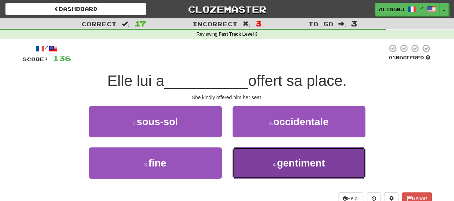
click at [246, 153] on button "4 . gentiment" at bounding box center [299, 162] width 133 height 31
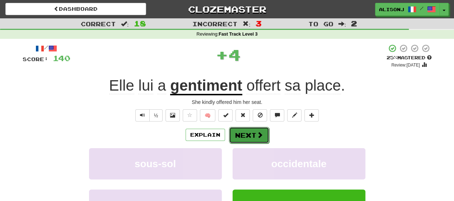
click at [246, 136] on button "Next" at bounding box center [249, 135] width 40 height 17
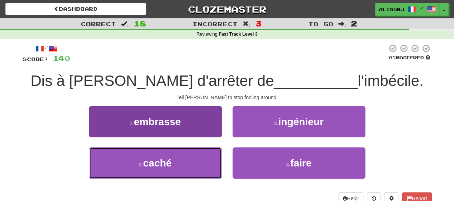
click at [209, 153] on button "3 . caché" at bounding box center [155, 162] width 133 height 31
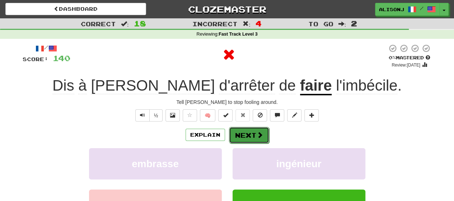
click at [248, 136] on button "Next" at bounding box center [249, 135] width 40 height 17
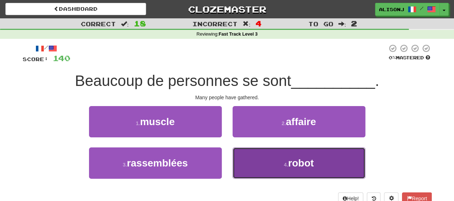
click at [268, 166] on button "4 . robot" at bounding box center [299, 162] width 133 height 31
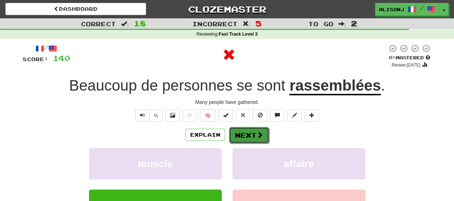
click at [259, 134] on span at bounding box center [260, 134] width 6 height 6
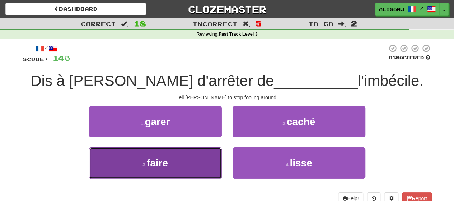
click at [172, 158] on button "3 . faire" at bounding box center [155, 162] width 133 height 31
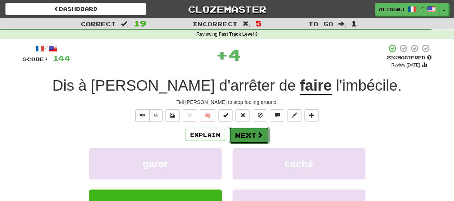
click at [241, 130] on button "Next" at bounding box center [249, 135] width 40 height 17
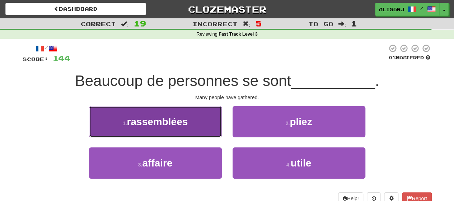
click at [182, 125] on span "rassemblées" at bounding box center [157, 121] width 61 height 11
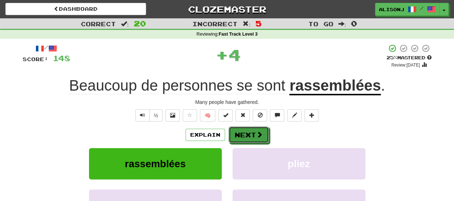
click at [245, 133] on button "Next" at bounding box center [249, 134] width 40 height 17
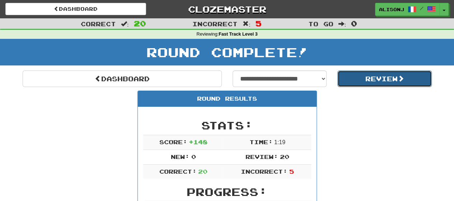
click at [340, 82] on button "Review" at bounding box center [384, 78] width 94 height 17
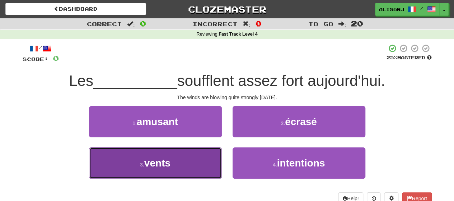
click at [187, 164] on button "3 . vents" at bounding box center [155, 162] width 133 height 31
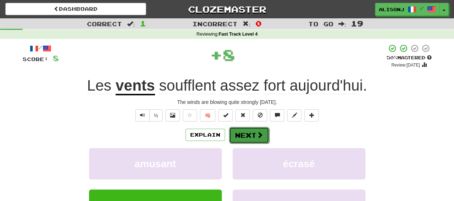
click at [262, 131] on span at bounding box center [260, 134] width 6 height 6
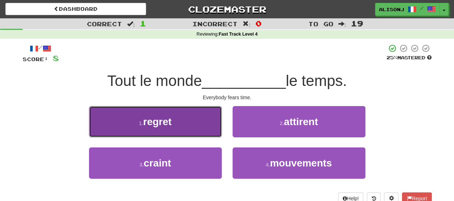
click at [215, 130] on button "1 . regret" at bounding box center [155, 121] width 133 height 31
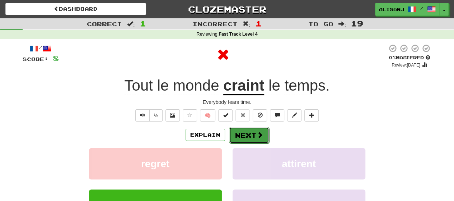
click at [262, 136] on button "Next" at bounding box center [249, 135] width 40 height 17
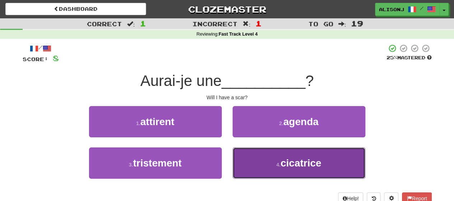
click at [259, 159] on button "4 . cicatrice" at bounding box center [299, 162] width 133 height 31
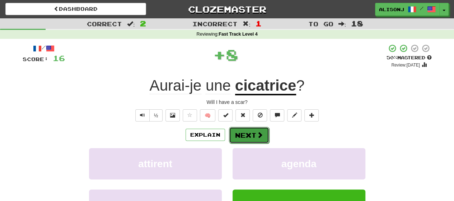
click at [253, 133] on button "Next" at bounding box center [249, 135] width 40 height 17
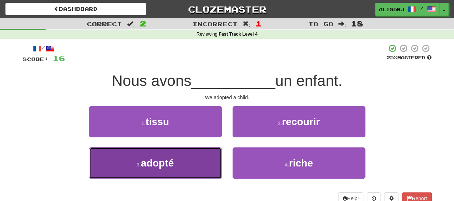
click at [216, 163] on button "3 . adopté" at bounding box center [155, 162] width 133 height 31
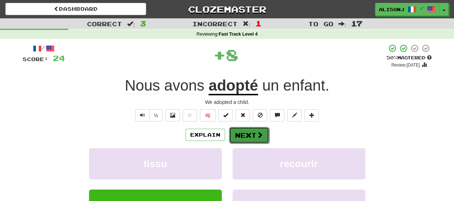
click at [245, 134] on button "Next" at bounding box center [249, 135] width 40 height 17
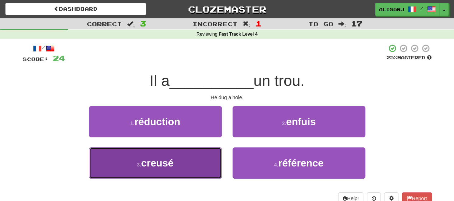
click at [204, 162] on button "3 . creusé" at bounding box center [155, 162] width 133 height 31
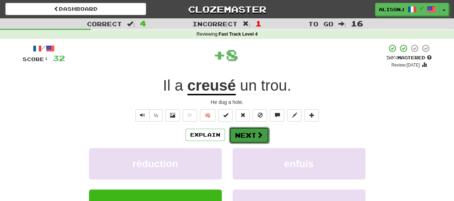
click at [240, 133] on button "Next" at bounding box center [249, 135] width 40 height 17
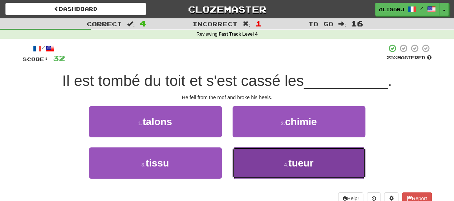
click at [261, 160] on button "4 . tueur" at bounding box center [299, 162] width 133 height 31
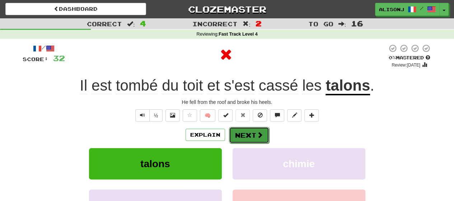
click at [254, 137] on button "Next" at bounding box center [249, 135] width 40 height 17
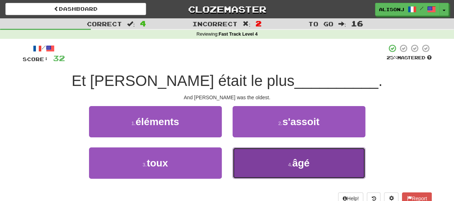
click at [252, 155] on button "4 . âgé" at bounding box center [299, 162] width 133 height 31
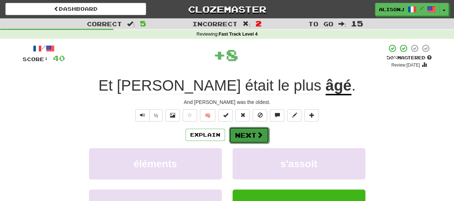
click at [250, 134] on button "Next" at bounding box center [249, 135] width 40 height 17
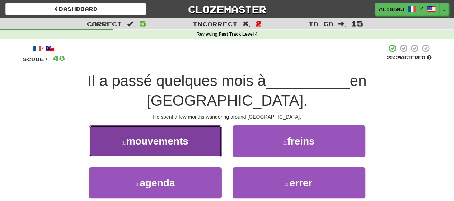
click at [200, 130] on button "1 . mouvements" at bounding box center [155, 140] width 133 height 31
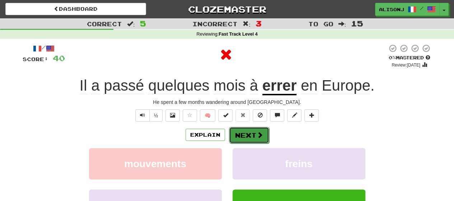
click at [256, 130] on button "Next" at bounding box center [249, 135] width 40 height 17
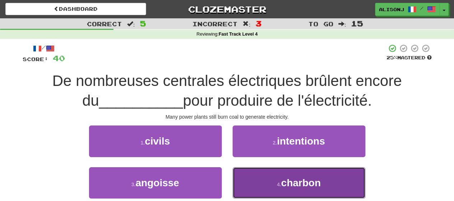
click at [254, 184] on button "4 . charbon" at bounding box center [299, 182] width 133 height 31
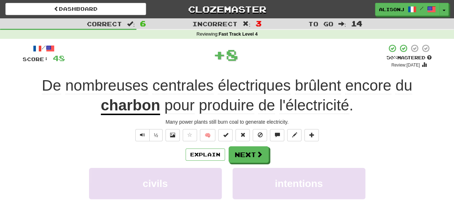
click at [252, 142] on div "/ Score: 48 + 8 50 % Mastered Review: 2025-08-31 De nombreuses centrales électr…" at bounding box center [227, 160] width 409 height 233
click at [251, 150] on button "Next" at bounding box center [249, 154] width 40 height 17
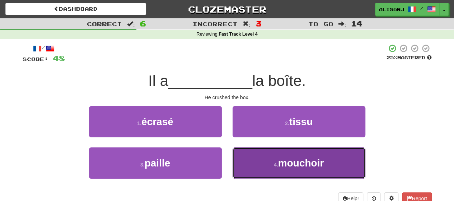
click at [251, 164] on button "4 . mouchoir" at bounding box center [299, 162] width 133 height 31
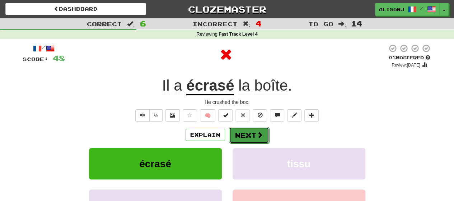
click at [243, 135] on button "Next" at bounding box center [249, 135] width 40 height 17
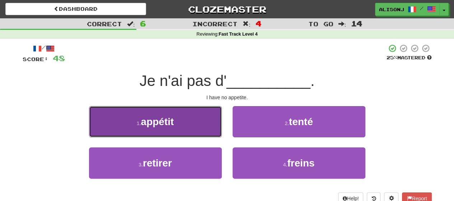
click at [216, 126] on button "1 . appétit" at bounding box center [155, 121] width 133 height 31
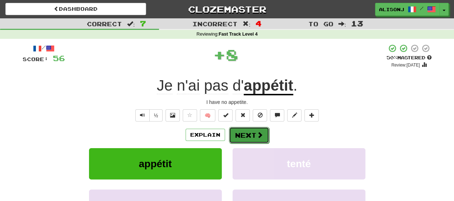
click at [253, 131] on button "Next" at bounding box center [249, 135] width 40 height 17
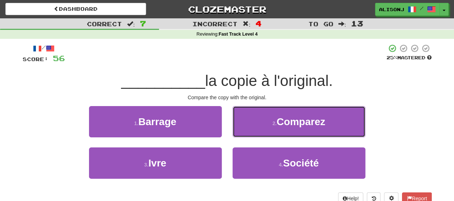
click at [254, 131] on button "2 . Comparez" at bounding box center [299, 121] width 133 height 31
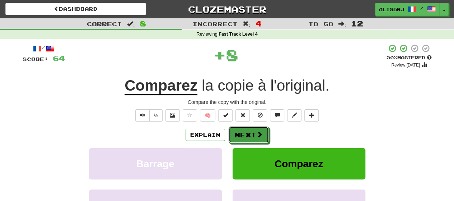
click at [254, 131] on button "Next" at bounding box center [249, 134] width 40 height 17
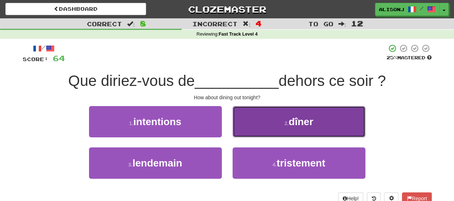
click at [256, 126] on button "2 . dîner" at bounding box center [299, 121] width 133 height 31
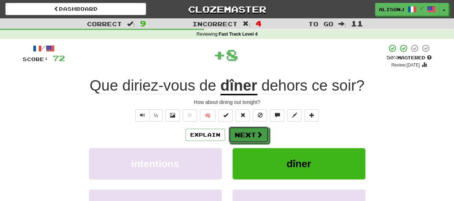
click at [256, 126] on button "Next" at bounding box center [249, 134] width 40 height 17
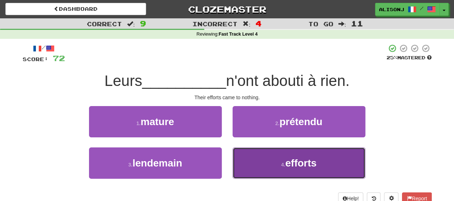
click at [255, 154] on button "4 . efforts" at bounding box center [299, 162] width 133 height 31
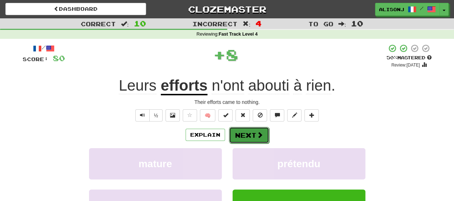
click at [257, 136] on span at bounding box center [260, 134] width 6 height 6
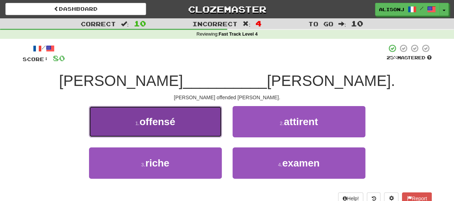
click at [219, 126] on button "1 . offensé" at bounding box center [155, 121] width 133 height 31
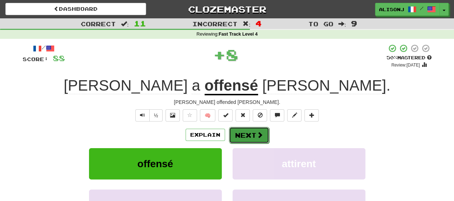
click at [259, 127] on button "Next" at bounding box center [249, 135] width 40 height 17
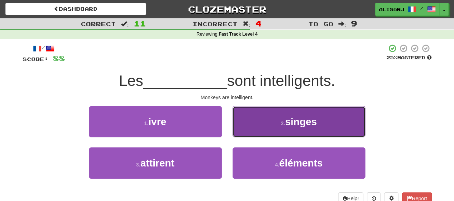
click at [259, 130] on button "2 . singes" at bounding box center [299, 121] width 133 height 31
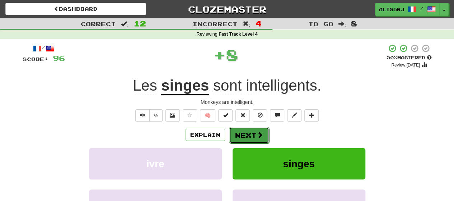
click at [258, 132] on span at bounding box center [260, 134] width 6 height 6
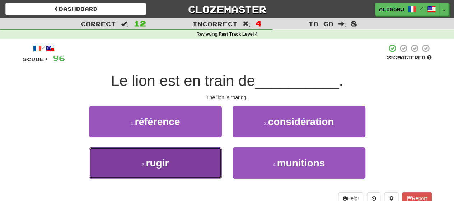
click at [204, 162] on button "3 . rugir" at bounding box center [155, 162] width 133 height 31
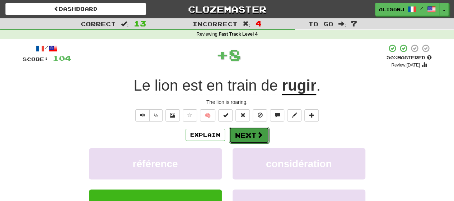
click at [252, 132] on button "Next" at bounding box center [249, 135] width 40 height 17
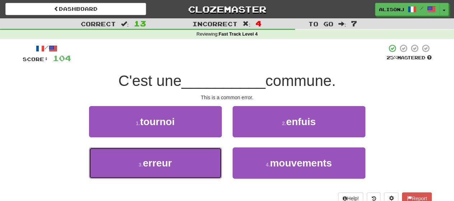
drag, startPoint x: 210, startPoint y: 158, endPoint x: 233, endPoint y: 144, distance: 26.7
click at [211, 157] on button "3 . erreur" at bounding box center [155, 162] width 133 height 31
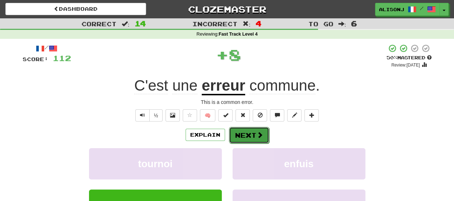
click at [255, 134] on button "Next" at bounding box center [249, 135] width 40 height 17
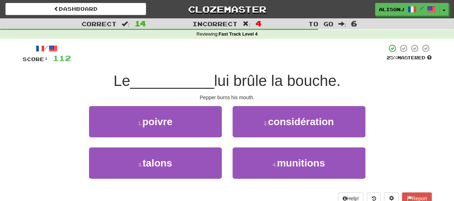
click at [223, 125] on div "1 . poivre" at bounding box center [156, 126] width 144 height 41
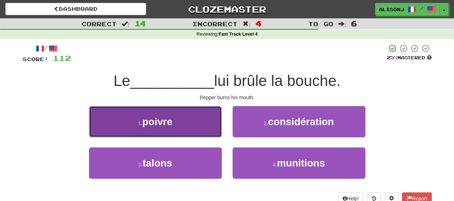
click at [212, 127] on button "1 . poivre" at bounding box center [155, 121] width 133 height 31
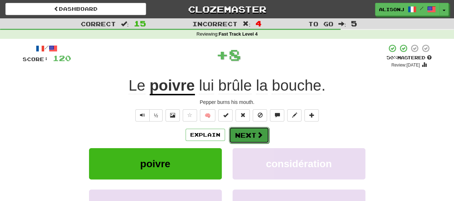
click at [252, 130] on button "Next" at bounding box center [249, 135] width 40 height 17
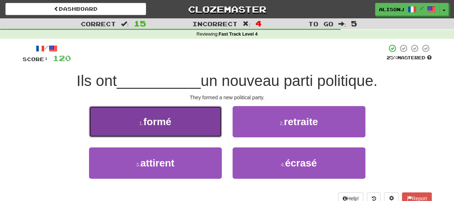
click at [213, 130] on button "1 . formé" at bounding box center [155, 121] width 133 height 31
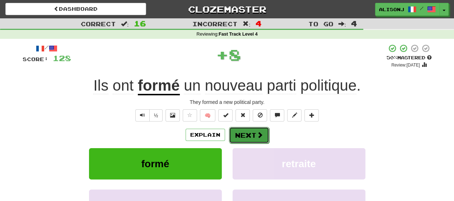
click at [246, 130] on button "Next" at bounding box center [249, 135] width 40 height 17
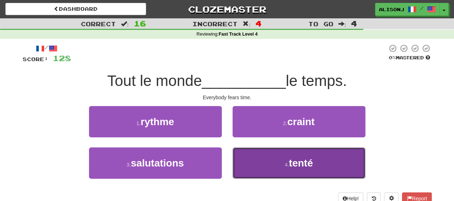
click at [255, 169] on button "4 . tenté" at bounding box center [299, 162] width 133 height 31
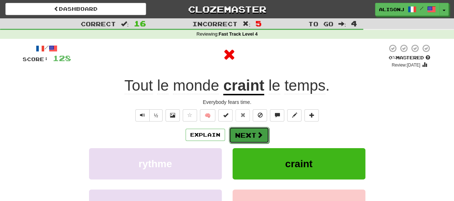
click at [247, 136] on button "Next" at bounding box center [249, 135] width 40 height 17
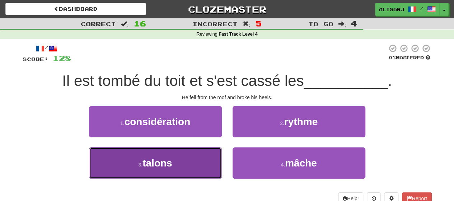
click at [190, 161] on button "3 . talons" at bounding box center [155, 162] width 133 height 31
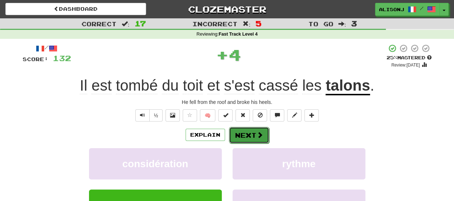
click at [258, 130] on button "Next" at bounding box center [249, 135] width 40 height 17
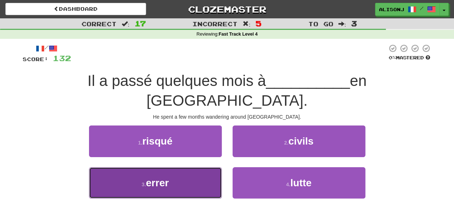
click at [208, 167] on button "3 . errer" at bounding box center [155, 182] width 133 height 31
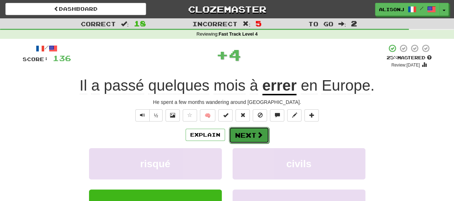
click at [250, 132] on button "Next" at bounding box center [249, 135] width 40 height 17
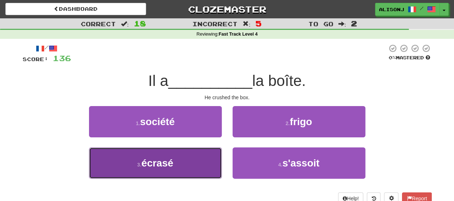
click at [210, 162] on button "3 . écrasé" at bounding box center [155, 162] width 133 height 31
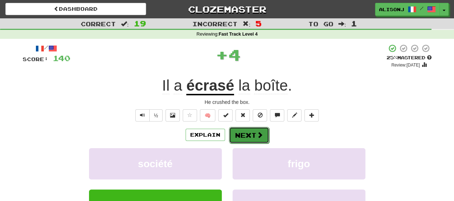
click at [245, 133] on button "Next" at bounding box center [249, 135] width 40 height 17
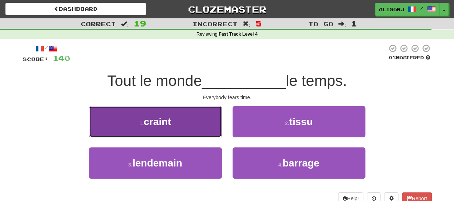
click at [210, 130] on button "1 . craint" at bounding box center [155, 121] width 133 height 31
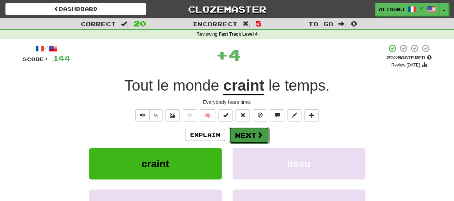
click at [246, 133] on button "Next" at bounding box center [249, 135] width 40 height 17
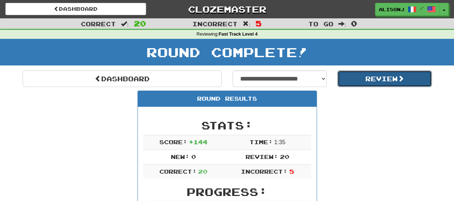
click at [400, 75] on span at bounding box center [400, 78] width 6 height 6
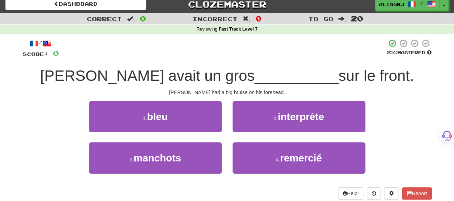
scroll to position [36, 0]
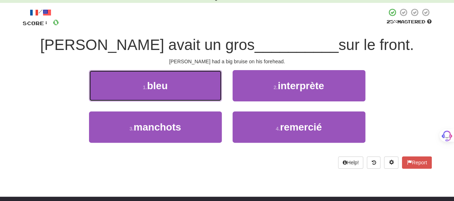
click at [181, 89] on button "1 . bleu" at bounding box center [155, 85] width 133 height 31
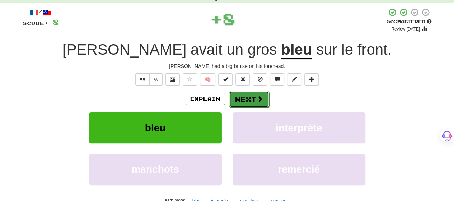
click at [251, 97] on button "Next" at bounding box center [249, 99] width 40 height 17
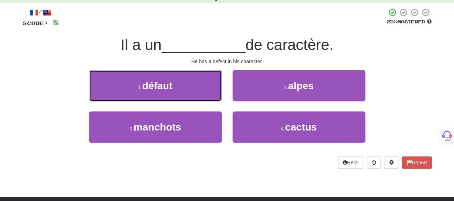
drag, startPoint x: 187, startPoint y: 89, endPoint x: 196, endPoint y: 89, distance: 9.7
click at [187, 89] on button "1 . défaut" at bounding box center [155, 85] width 133 height 31
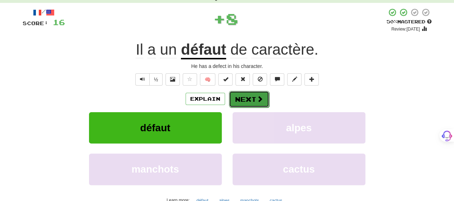
click at [248, 98] on button "Next" at bounding box center [249, 99] width 40 height 17
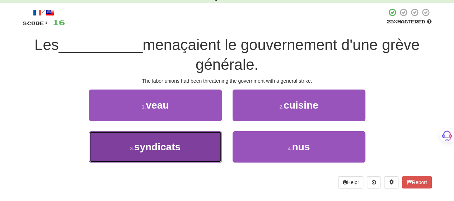
click at [201, 149] on button "3 . syndicats" at bounding box center [155, 146] width 133 height 31
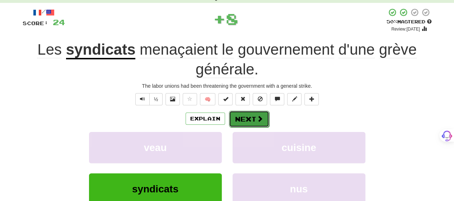
click at [254, 113] on button "Next" at bounding box center [249, 119] width 40 height 17
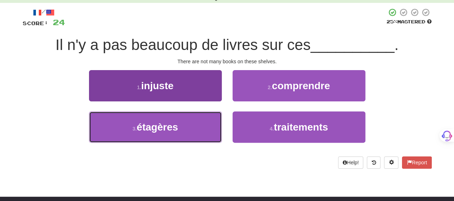
drag, startPoint x: 191, startPoint y: 130, endPoint x: 200, endPoint y: 127, distance: 9.4
click at [192, 130] on button "3 . étagères" at bounding box center [155, 126] width 133 height 31
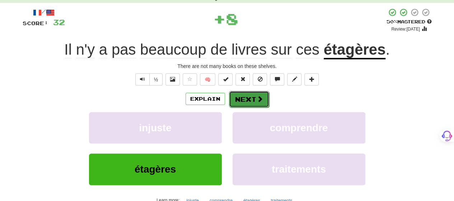
click at [249, 99] on button "Next" at bounding box center [249, 99] width 40 height 17
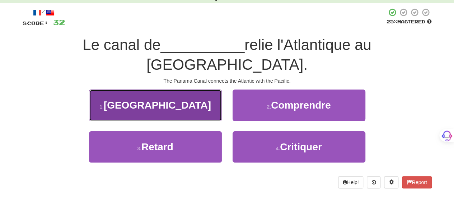
click at [197, 89] on button "1 . [GEOGRAPHIC_DATA]" at bounding box center [155, 104] width 133 height 31
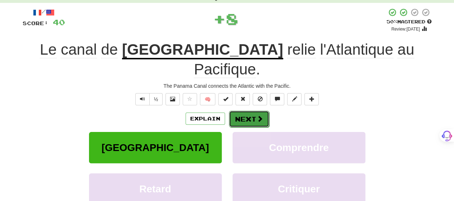
click at [265, 111] on button "Next" at bounding box center [249, 119] width 40 height 17
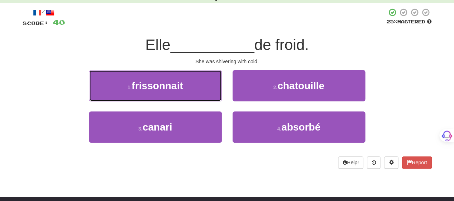
drag, startPoint x: 194, startPoint y: 88, endPoint x: 199, endPoint y: 89, distance: 5.5
click at [195, 88] on button "1 . [PERSON_NAME]" at bounding box center [155, 85] width 133 height 31
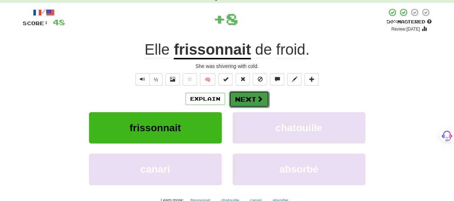
click at [251, 97] on button "Next" at bounding box center [249, 99] width 40 height 17
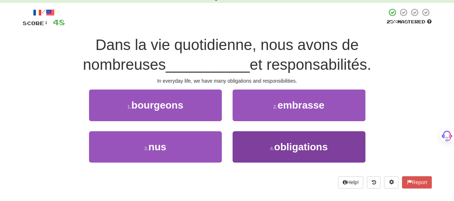
click at [259, 131] on div "1 . bourgeons 2 . embrasse 3 . nus 4 . obligations" at bounding box center [227, 130] width 420 height 83
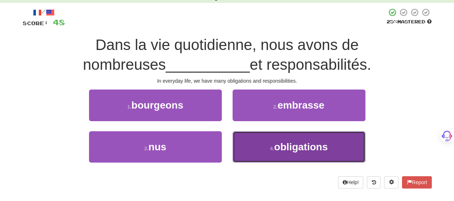
click at [258, 136] on button "4 . obligations" at bounding box center [299, 146] width 133 height 31
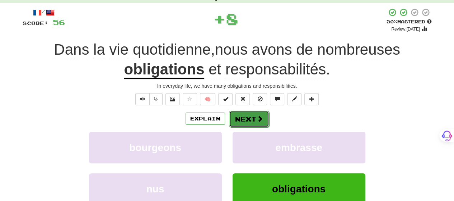
click at [261, 112] on button "Next" at bounding box center [249, 119] width 40 height 17
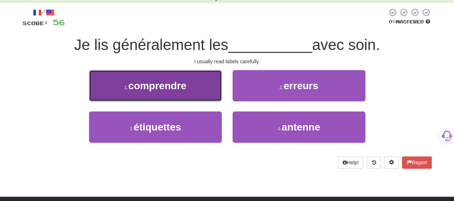
click at [213, 93] on button "1 . comprendre" at bounding box center [155, 85] width 133 height 31
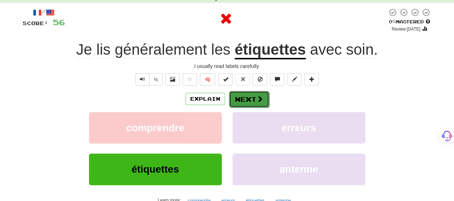
click at [257, 97] on span at bounding box center [260, 98] width 6 height 6
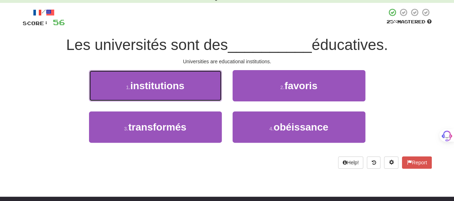
drag, startPoint x: 187, startPoint y: 89, endPoint x: 203, endPoint y: 89, distance: 16.9
click at [189, 89] on button "1 . institutions" at bounding box center [155, 85] width 133 height 31
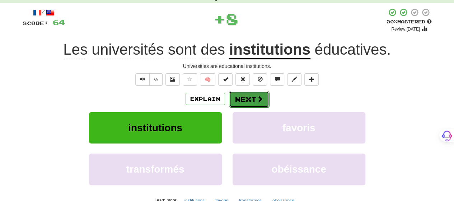
click at [246, 94] on button "Next" at bounding box center [249, 99] width 40 height 17
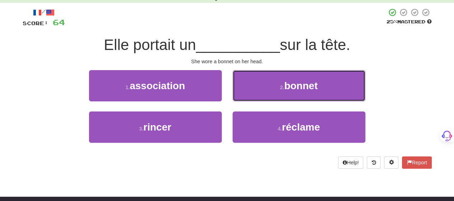
click at [246, 94] on button "2 . bonnet" at bounding box center [299, 85] width 133 height 31
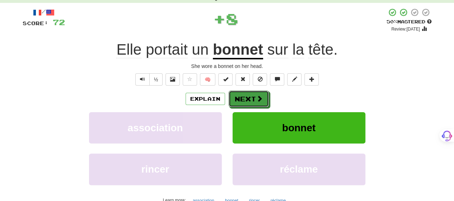
click at [246, 94] on button "Next" at bounding box center [249, 98] width 40 height 17
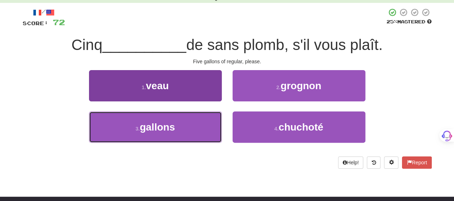
drag, startPoint x: 197, startPoint y: 122, endPoint x: 205, endPoint y: 117, distance: 10.2
click at [197, 122] on button "3 . gallons" at bounding box center [155, 126] width 133 height 31
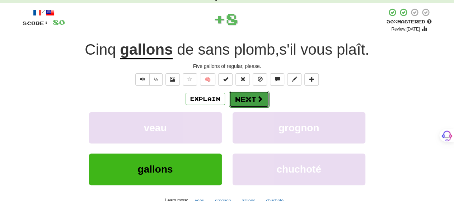
click at [253, 98] on button "Next" at bounding box center [249, 99] width 40 height 17
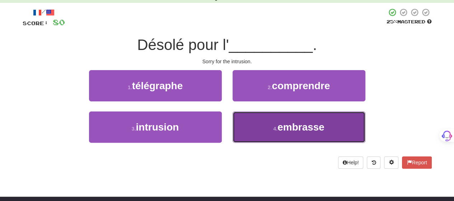
click at [250, 117] on button "4 . embrasse" at bounding box center [299, 126] width 133 height 31
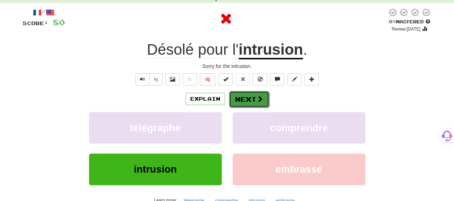
click at [246, 96] on button "Next" at bounding box center [249, 99] width 40 height 17
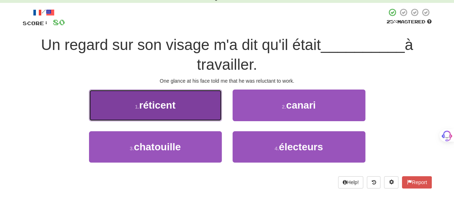
click at [188, 109] on button "1 . réticent" at bounding box center [155, 104] width 133 height 31
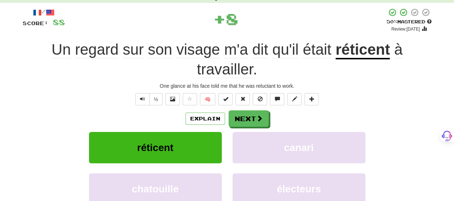
click at [256, 109] on div "/ Score: 88 + 8 50 % Mastered Review: 2025-08-31 Un regard sur son visage m'a d…" at bounding box center [227, 124] width 409 height 233
click at [251, 115] on button "Next" at bounding box center [249, 119] width 40 height 17
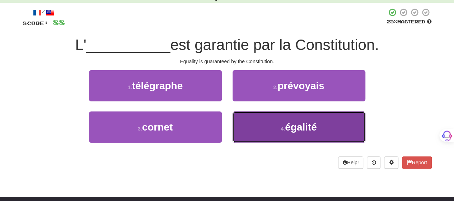
click at [253, 120] on button "4 . égalité" at bounding box center [299, 126] width 133 height 31
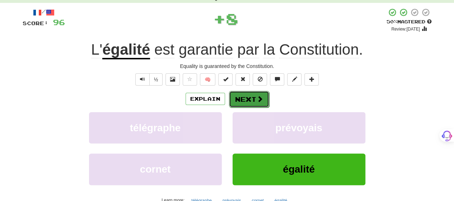
click at [252, 99] on button "Next" at bounding box center [249, 99] width 40 height 17
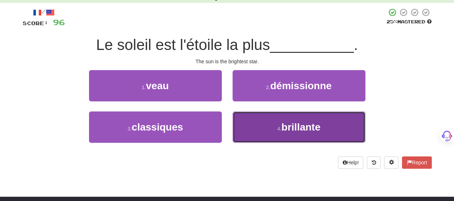
click at [251, 119] on button "4 . brillante" at bounding box center [299, 126] width 133 height 31
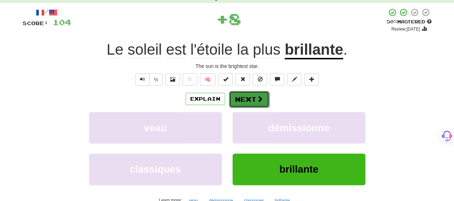
click at [250, 103] on button "Next" at bounding box center [249, 99] width 40 height 17
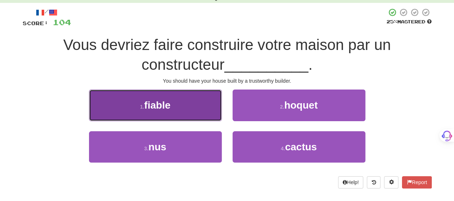
click at [204, 107] on button "1 . fiable" at bounding box center [155, 104] width 133 height 31
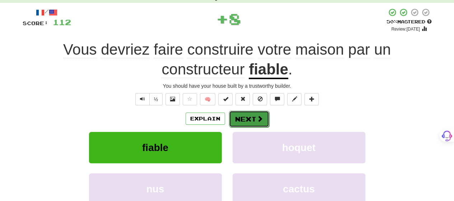
click at [248, 112] on button "Next" at bounding box center [249, 119] width 40 height 17
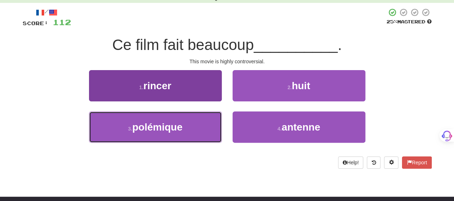
drag, startPoint x: 215, startPoint y: 125, endPoint x: 210, endPoint y: 127, distance: 5.5
click at [212, 127] on button "3 . polémique" at bounding box center [155, 126] width 133 height 31
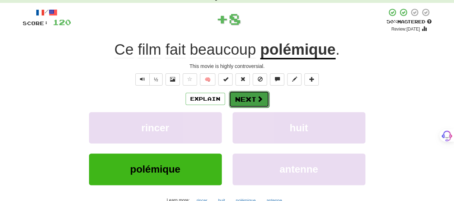
click at [263, 103] on button "Next" at bounding box center [249, 99] width 40 height 17
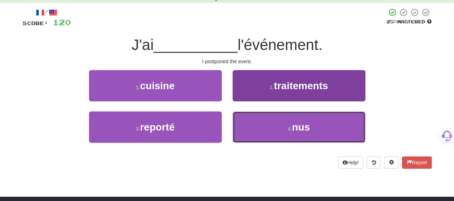
drag, startPoint x: 277, startPoint y: 123, endPoint x: 277, endPoint y: 119, distance: 3.9
click at [277, 122] on button "4 . nus" at bounding box center [299, 126] width 133 height 31
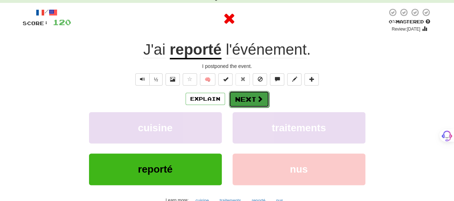
click at [253, 96] on button "Next" at bounding box center [249, 99] width 40 height 17
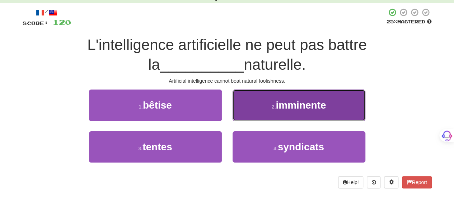
click at [264, 102] on button "2 . imminente" at bounding box center [299, 104] width 133 height 31
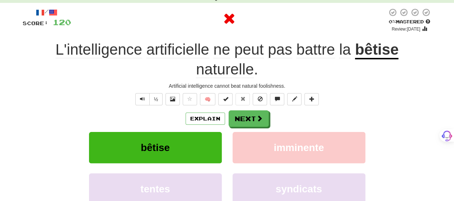
click at [249, 108] on div "/ Score: 120 0 % Mastered Review: 2025-08-21 L'intelligence artificielle ne peu…" at bounding box center [227, 124] width 409 height 233
click at [247, 117] on button "Next" at bounding box center [249, 119] width 40 height 17
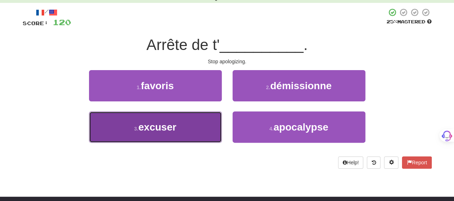
click at [183, 123] on button "3 . excuser" at bounding box center [155, 126] width 133 height 31
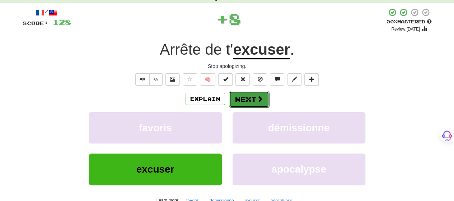
click at [245, 97] on button "Next" at bounding box center [249, 99] width 40 height 17
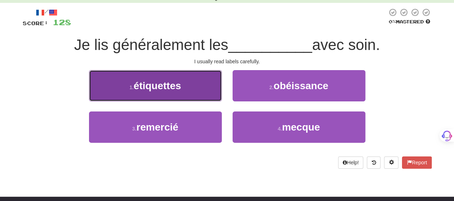
click at [201, 84] on button "1 . étiquettes" at bounding box center [155, 85] width 133 height 31
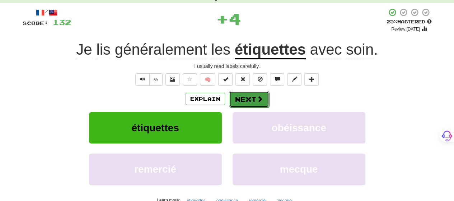
click at [242, 94] on button "Next" at bounding box center [249, 99] width 40 height 17
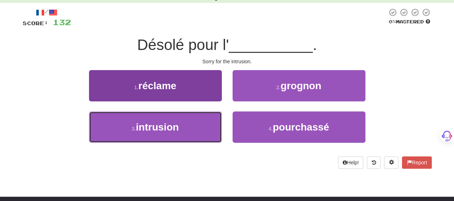
drag, startPoint x: 205, startPoint y: 120, endPoint x: 210, endPoint y: 116, distance: 7.4
click at [206, 119] on button "3 . intrusion" at bounding box center [155, 126] width 133 height 31
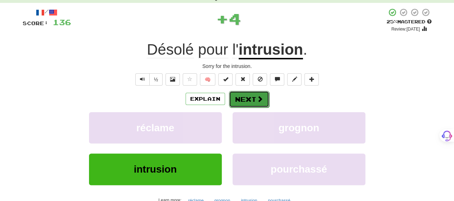
click at [240, 97] on button "Next" at bounding box center [249, 99] width 40 height 17
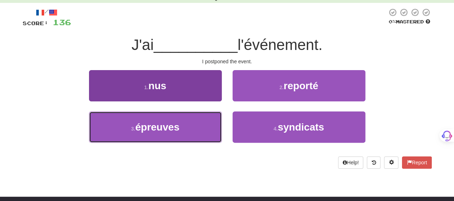
drag, startPoint x: 187, startPoint y: 121, endPoint x: 191, endPoint y: 121, distance: 3.6
click at [188, 121] on button "3 . épreuves" at bounding box center [155, 126] width 133 height 31
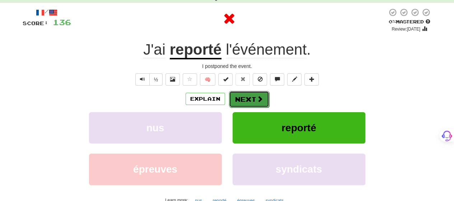
click at [257, 102] on span at bounding box center [260, 98] width 6 height 6
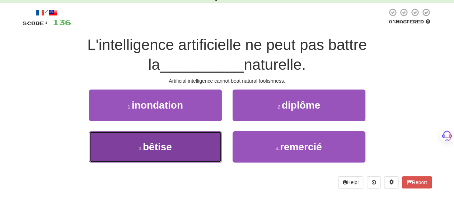
click at [187, 142] on button "3 . bêtise" at bounding box center [155, 146] width 133 height 31
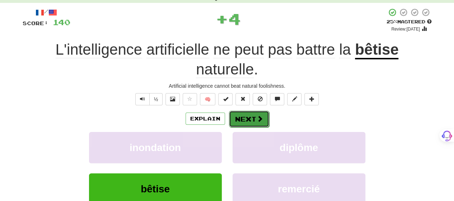
click at [244, 116] on button "Next" at bounding box center [249, 119] width 40 height 17
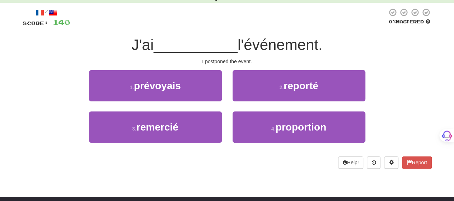
click at [256, 103] on div "2 . reporté" at bounding box center [299, 90] width 144 height 41
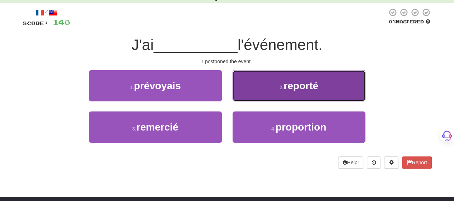
click at [260, 97] on button "2 . reporté" at bounding box center [299, 85] width 133 height 31
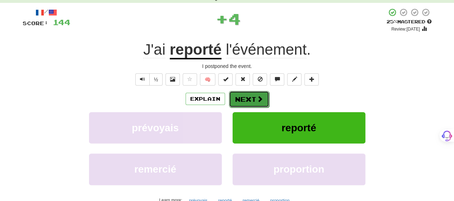
click at [258, 99] on span at bounding box center [260, 98] width 6 height 6
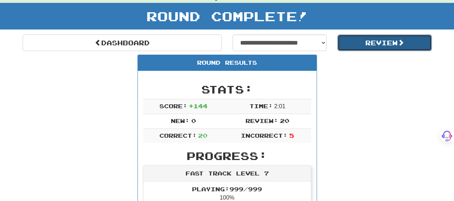
click at [364, 38] on button "Review" at bounding box center [384, 42] width 94 height 17
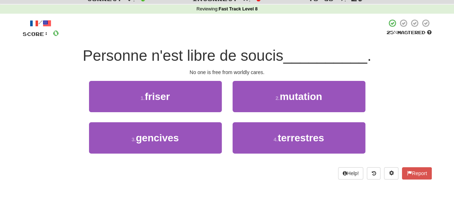
scroll to position [36, 0]
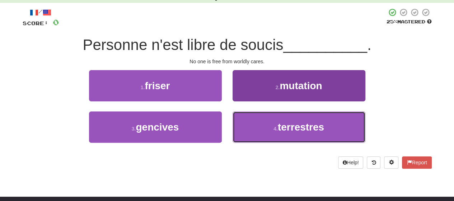
click at [268, 127] on button "4 . terrestres" at bounding box center [299, 126] width 133 height 31
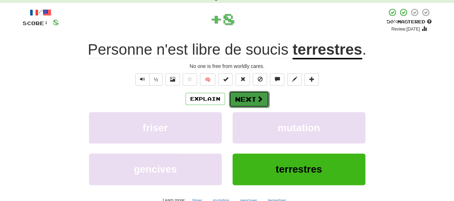
click at [240, 97] on button "Next" at bounding box center [249, 99] width 40 height 17
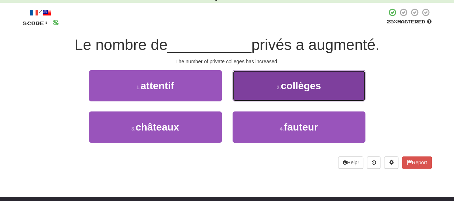
click at [243, 93] on button "2 . collèges" at bounding box center [299, 85] width 133 height 31
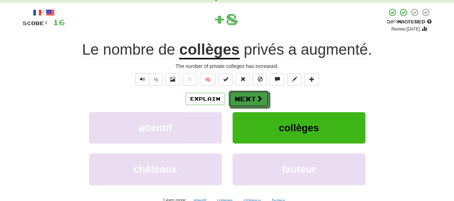
click at [243, 93] on button "Next" at bounding box center [249, 98] width 40 height 17
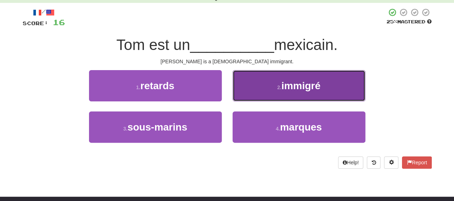
click at [251, 86] on button "2 . immigré" at bounding box center [299, 85] width 133 height 31
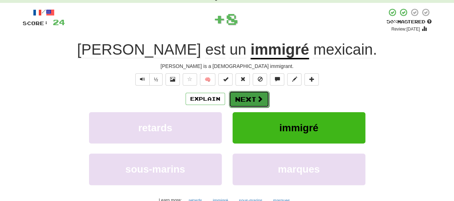
click at [248, 94] on button "Next" at bounding box center [249, 99] width 40 height 17
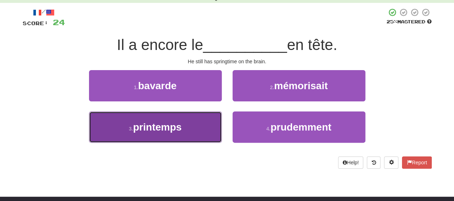
click at [206, 121] on button "3 . printemps" at bounding box center [155, 126] width 133 height 31
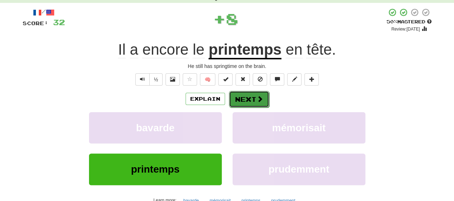
click at [257, 98] on span at bounding box center [260, 98] width 6 height 6
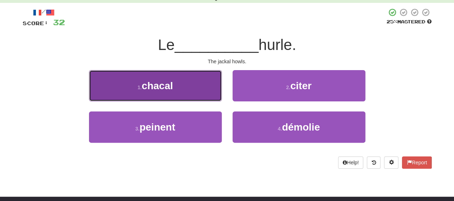
click at [205, 89] on button "1 . chacal" at bounding box center [155, 85] width 133 height 31
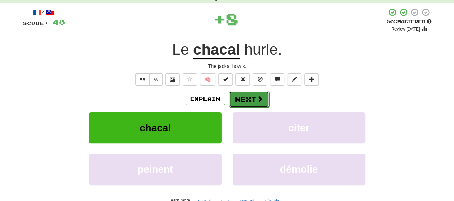
click at [253, 98] on button "Next" at bounding box center [249, 99] width 40 height 17
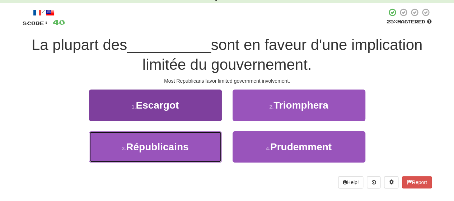
drag, startPoint x: 186, startPoint y: 145, endPoint x: 189, endPoint y: 142, distance: 4.1
click at [188, 143] on span "Républicains" at bounding box center [157, 146] width 62 height 11
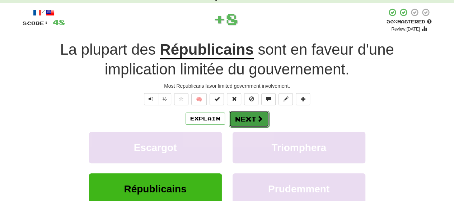
click at [253, 116] on button "Next" at bounding box center [249, 119] width 40 height 17
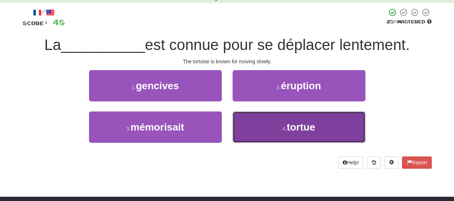
click at [267, 124] on button "4 . tortue" at bounding box center [299, 126] width 133 height 31
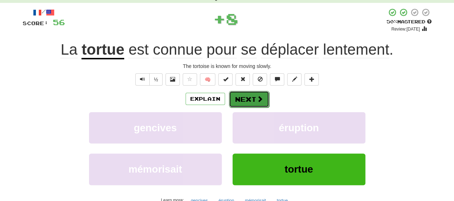
click at [263, 97] on button "Next" at bounding box center [249, 99] width 40 height 17
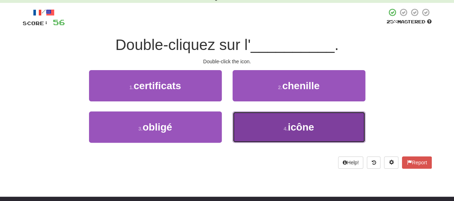
click at [260, 120] on button "4 . icône" at bounding box center [299, 126] width 133 height 31
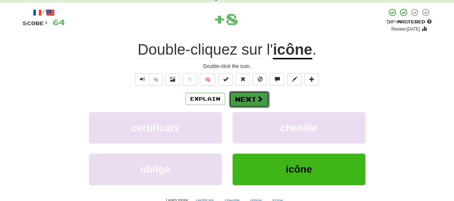
click at [257, 97] on span at bounding box center [260, 98] width 6 height 6
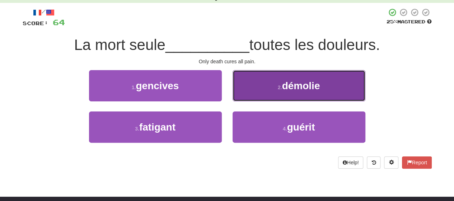
click at [258, 92] on button "2 . démolie" at bounding box center [299, 85] width 133 height 31
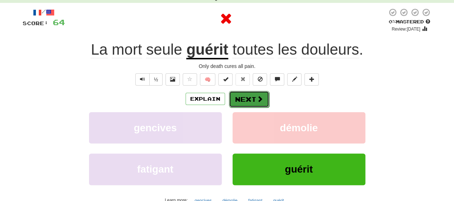
click at [254, 94] on button "Next" at bounding box center [249, 99] width 40 height 17
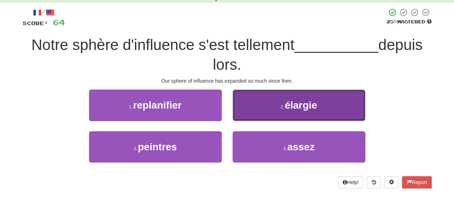
click at [271, 110] on button "2 . élargie" at bounding box center [299, 104] width 133 height 31
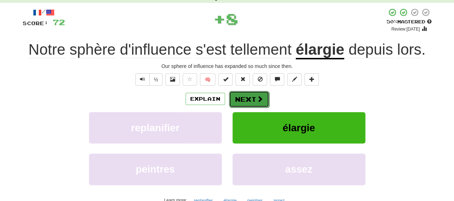
click at [248, 99] on button "Next" at bounding box center [249, 99] width 40 height 17
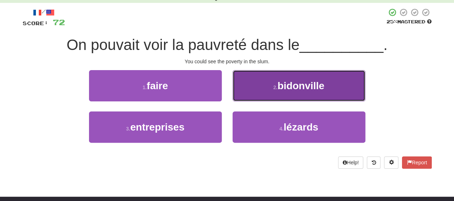
click at [268, 93] on button "2 . bidonville" at bounding box center [299, 85] width 133 height 31
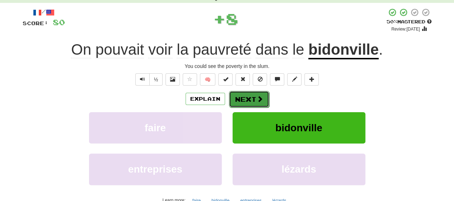
click at [266, 95] on button "Next" at bounding box center [249, 99] width 40 height 17
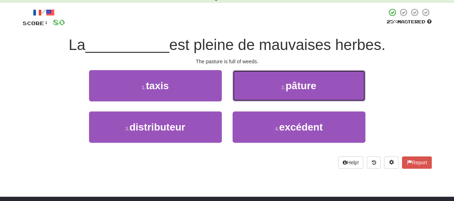
click at [266, 95] on button "2 . pâture" at bounding box center [299, 85] width 133 height 31
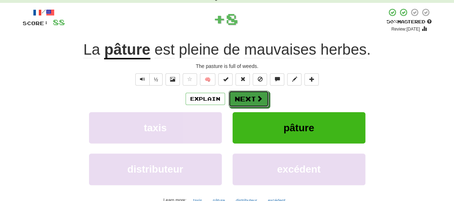
click at [266, 95] on button "Next" at bounding box center [249, 98] width 40 height 17
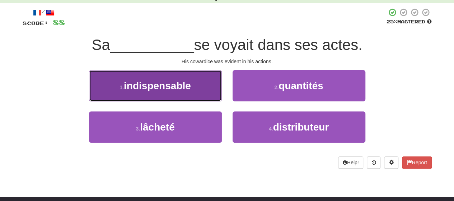
click at [210, 100] on button "1 . indispensable" at bounding box center [155, 85] width 133 height 31
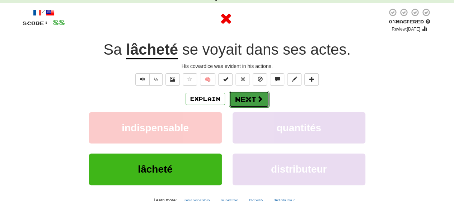
click at [251, 98] on button "Next" at bounding box center [249, 99] width 40 height 17
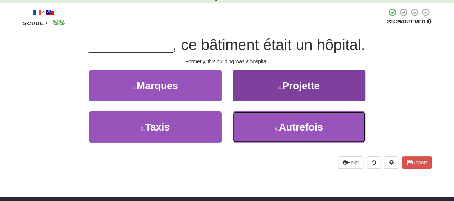
click at [265, 122] on button "4 . Autrefois" at bounding box center [299, 126] width 133 height 31
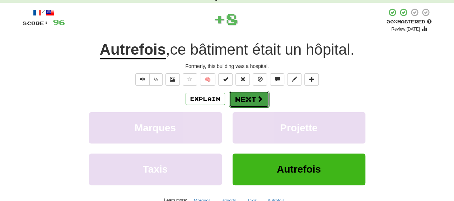
click at [246, 96] on button "Next" at bounding box center [249, 99] width 40 height 17
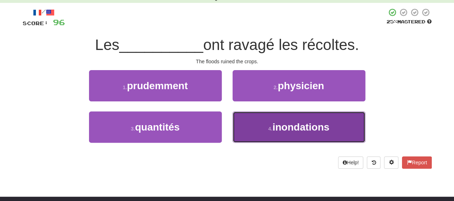
click at [258, 121] on button "4 . inondations" at bounding box center [299, 126] width 133 height 31
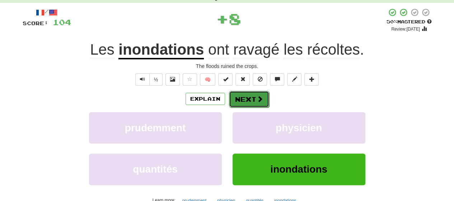
click at [260, 98] on span at bounding box center [260, 98] width 6 height 6
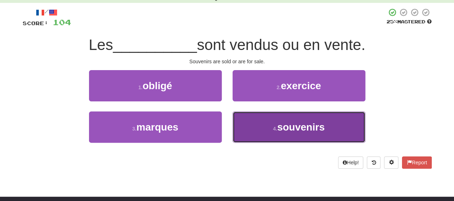
click at [264, 125] on button "4 . souvenirs" at bounding box center [299, 126] width 133 height 31
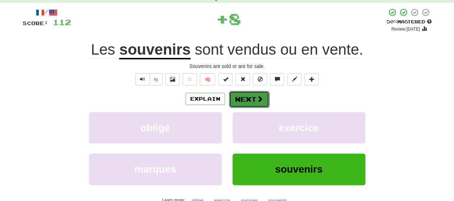
click at [261, 97] on span at bounding box center [260, 98] width 6 height 6
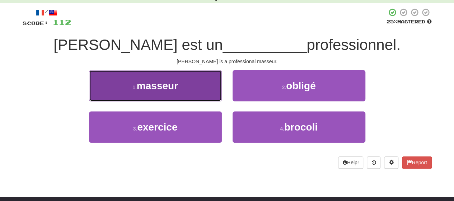
click at [216, 92] on button "1 . masseur" at bounding box center [155, 85] width 133 height 31
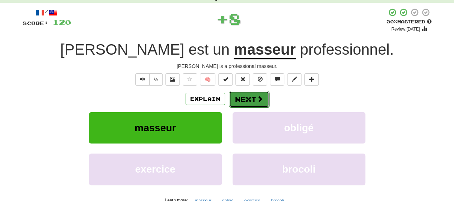
click at [254, 98] on button "Next" at bounding box center [249, 99] width 40 height 17
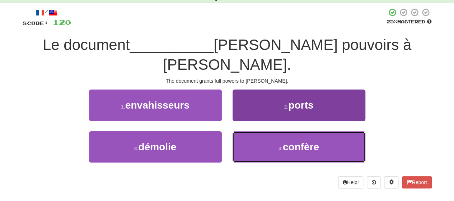
click at [259, 131] on button "4 . confère" at bounding box center [299, 146] width 133 height 31
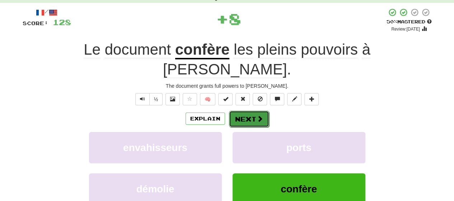
click at [257, 115] on span at bounding box center [260, 118] width 6 height 6
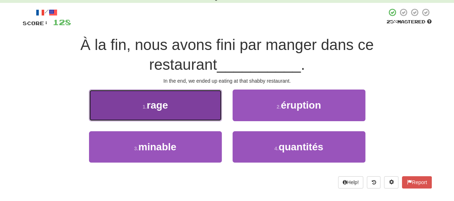
click at [189, 112] on button "1 . rage" at bounding box center [155, 104] width 133 height 31
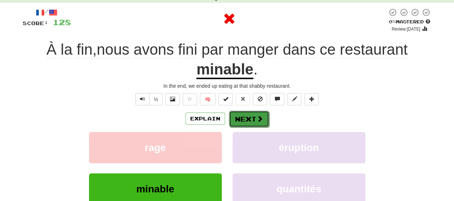
click at [248, 114] on button "Next" at bounding box center [249, 119] width 40 height 17
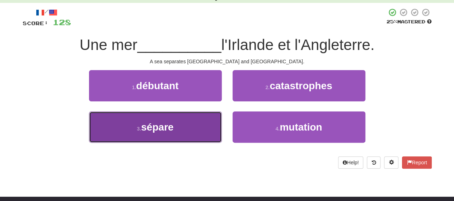
click at [212, 124] on button "3 . sépare" at bounding box center [155, 126] width 133 height 31
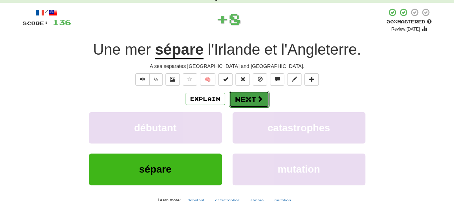
click at [252, 101] on button "Next" at bounding box center [249, 99] width 40 height 17
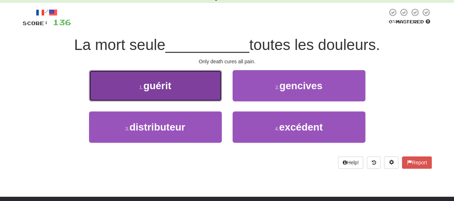
click at [205, 94] on button "1 . guérit" at bounding box center [155, 85] width 133 height 31
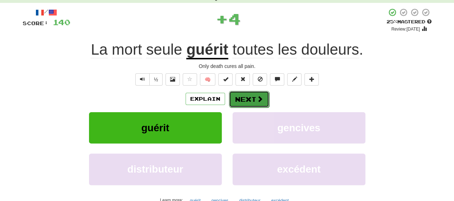
click at [257, 98] on span at bounding box center [260, 98] width 6 height 6
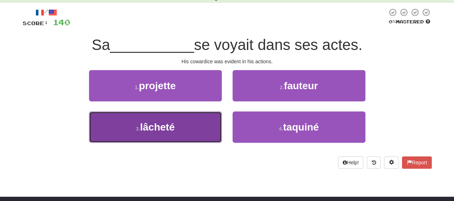
click at [202, 127] on button "3 . lâcheté" at bounding box center [155, 126] width 133 height 31
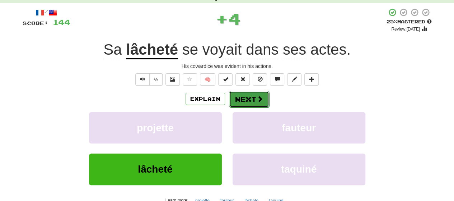
click at [252, 99] on button "Next" at bounding box center [249, 99] width 40 height 17
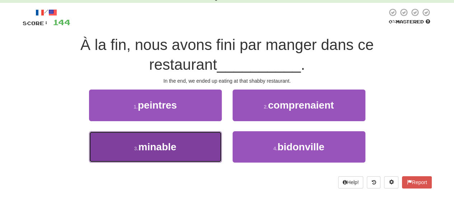
click at [200, 145] on button "3 . minable" at bounding box center [155, 146] width 133 height 31
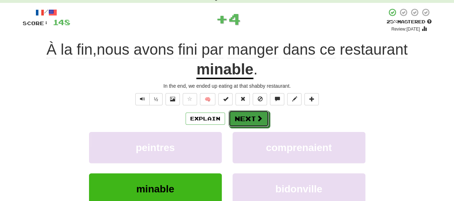
click at [260, 110] on button "Next" at bounding box center [249, 118] width 40 height 17
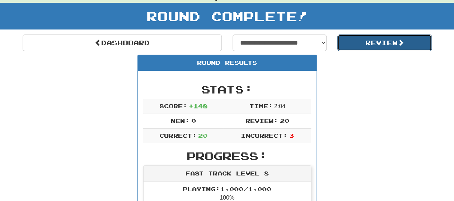
click at [381, 45] on button "Review" at bounding box center [384, 42] width 94 height 17
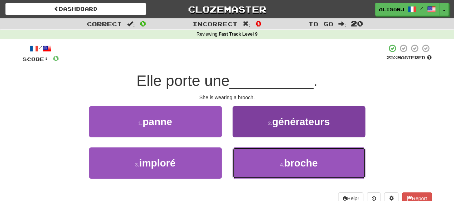
drag, startPoint x: 318, startPoint y: 165, endPoint x: 319, endPoint y: 161, distance: 4.1
click at [319, 163] on button "4 . broche" at bounding box center [299, 162] width 133 height 31
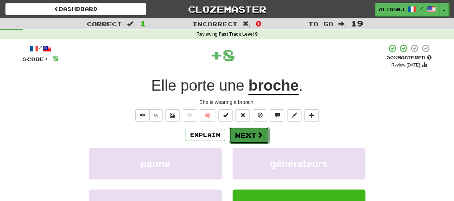
click at [260, 132] on span at bounding box center [260, 134] width 6 height 6
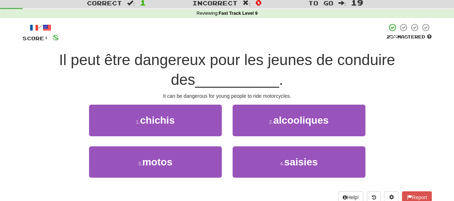
scroll to position [36, 0]
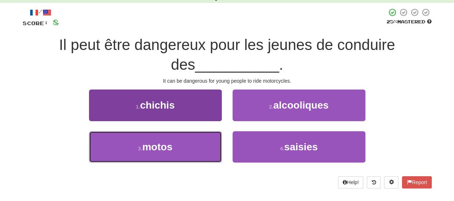
click at [191, 142] on button "3 . motos" at bounding box center [155, 146] width 133 height 31
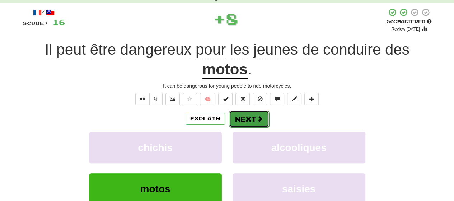
click at [244, 114] on button "Next" at bounding box center [249, 119] width 40 height 17
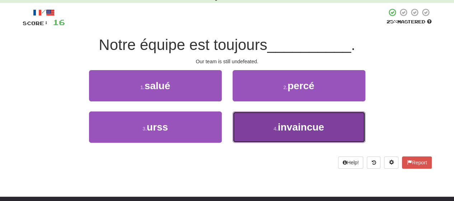
click at [266, 125] on button "4 . invaincue" at bounding box center [299, 126] width 133 height 31
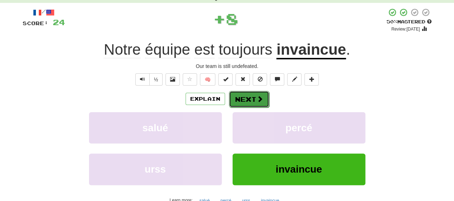
click at [244, 94] on button "Next" at bounding box center [249, 99] width 40 height 17
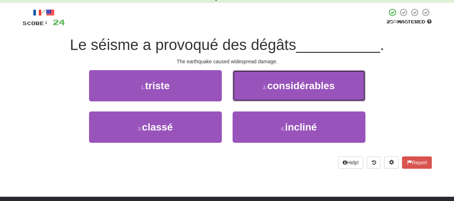
click at [244, 94] on button "2 . considérables" at bounding box center [299, 85] width 133 height 31
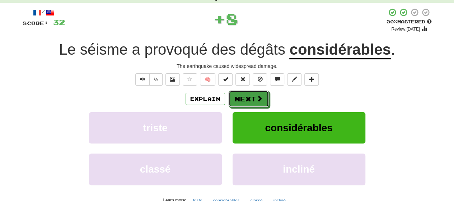
click at [244, 94] on button "Next" at bounding box center [249, 98] width 40 height 17
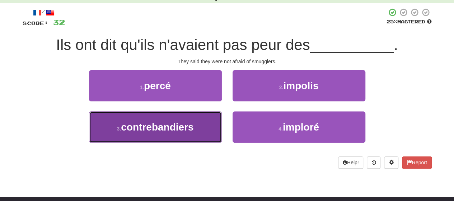
click at [197, 121] on button "3 . contrebandiers" at bounding box center [155, 126] width 133 height 31
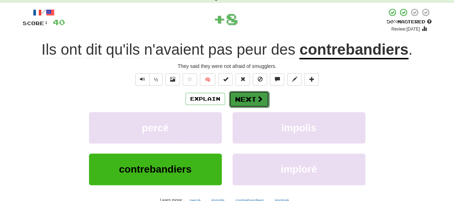
click at [263, 100] on button "Next" at bounding box center [249, 99] width 40 height 17
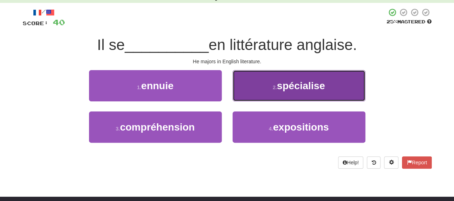
click at [265, 88] on button "2 . spécialise" at bounding box center [299, 85] width 133 height 31
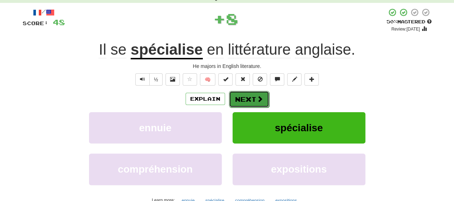
click at [252, 96] on button "Next" at bounding box center [249, 99] width 40 height 17
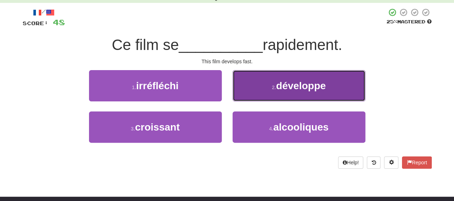
click at [261, 85] on button "2 . développe" at bounding box center [299, 85] width 133 height 31
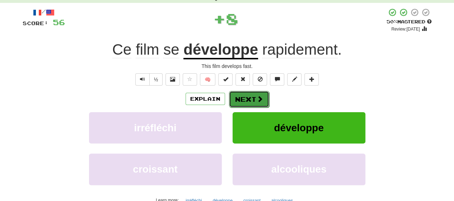
click at [257, 93] on button "Next" at bounding box center [249, 99] width 40 height 17
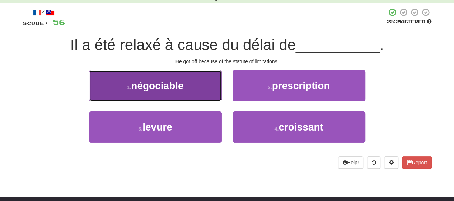
click at [202, 93] on button "1 . négociable" at bounding box center [155, 85] width 133 height 31
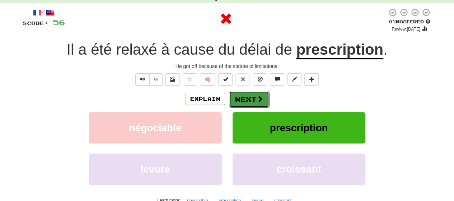
click at [244, 93] on button "Next" at bounding box center [249, 99] width 40 height 17
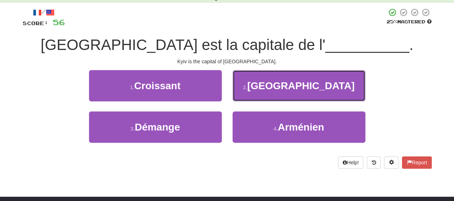
click at [244, 93] on button "2 . Ukraine" at bounding box center [299, 85] width 133 height 31
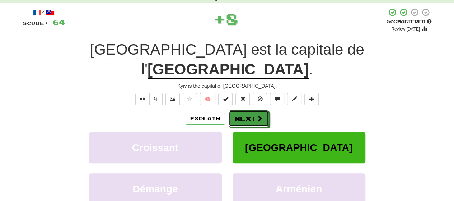
click at [244, 110] on button "Next" at bounding box center [249, 118] width 40 height 17
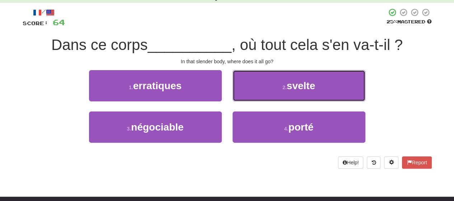
click at [244, 93] on button "2 . svelte" at bounding box center [299, 85] width 133 height 31
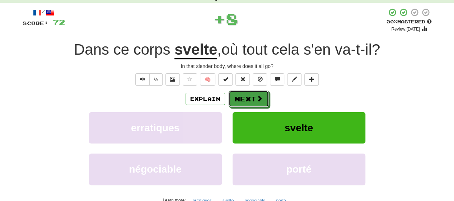
click at [244, 93] on button "Next" at bounding box center [249, 98] width 40 height 17
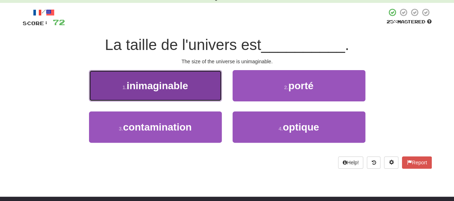
click at [205, 89] on button "1 . inimaginable" at bounding box center [155, 85] width 133 height 31
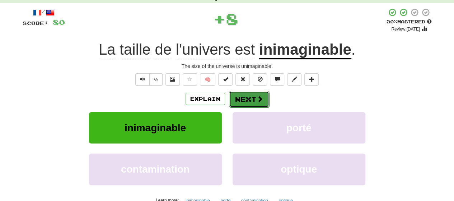
click at [243, 96] on button "Next" at bounding box center [249, 99] width 40 height 17
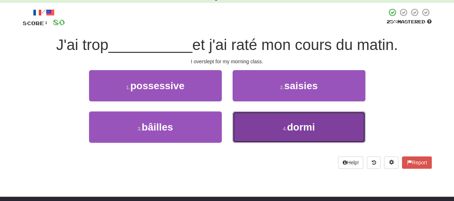
click at [255, 122] on button "4 . dormi" at bounding box center [299, 126] width 133 height 31
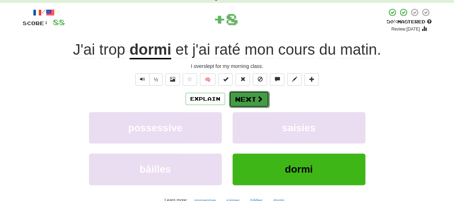
click at [258, 98] on span at bounding box center [260, 98] width 6 height 6
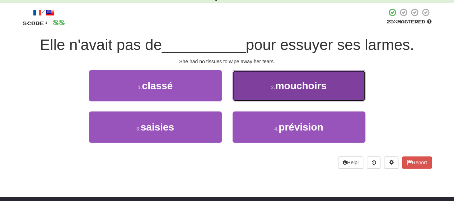
click at [257, 91] on button "2 . mouchoirs" at bounding box center [299, 85] width 133 height 31
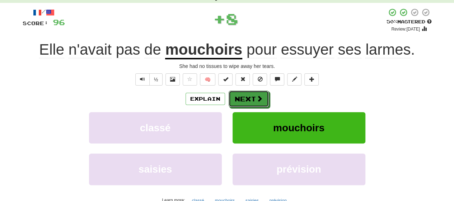
click at [257, 91] on button "Next" at bounding box center [249, 98] width 40 height 17
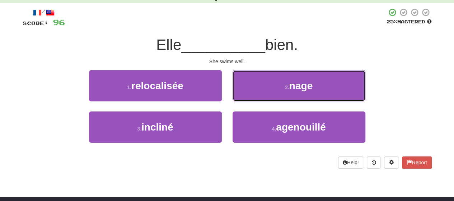
click at [257, 91] on button "2 . nage" at bounding box center [299, 85] width 133 height 31
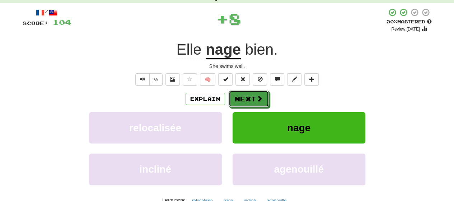
click at [257, 91] on button "Next" at bounding box center [249, 98] width 40 height 17
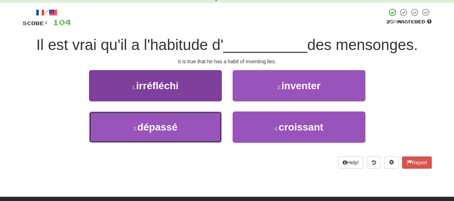
click at [200, 133] on button "3 . dépassé" at bounding box center [155, 126] width 133 height 31
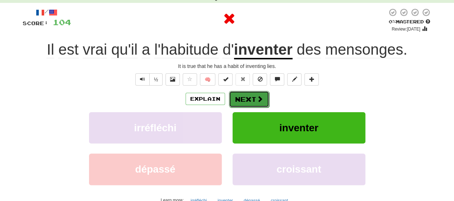
click at [248, 100] on button "Next" at bounding box center [249, 99] width 40 height 17
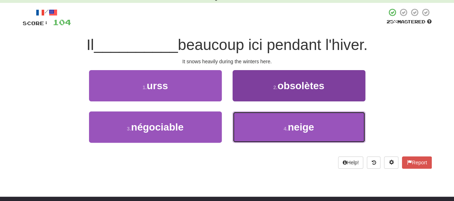
drag, startPoint x: 258, startPoint y: 122, endPoint x: 261, endPoint y: 113, distance: 9.2
click at [259, 119] on button "4 . neige" at bounding box center [299, 126] width 133 height 31
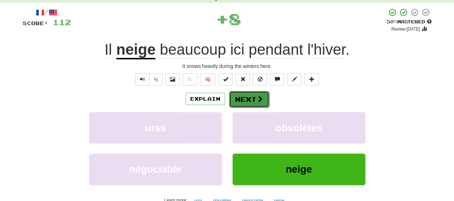
click at [257, 93] on button "Next" at bounding box center [249, 99] width 40 height 17
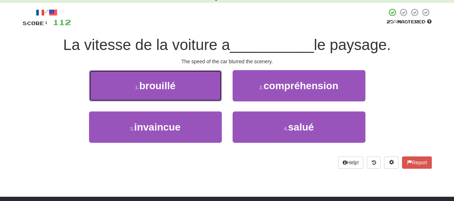
click at [200, 86] on button "1 . brouillé" at bounding box center [155, 85] width 133 height 31
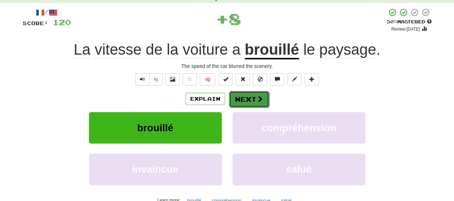
click at [251, 93] on button "Next" at bounding box center [249, 99] width 40 height 17
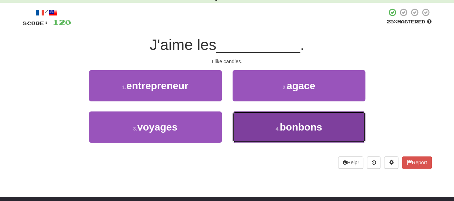
click at [252, 119] on button "4 . bonbons" at bounding box center [299, 126] width 133 height 31
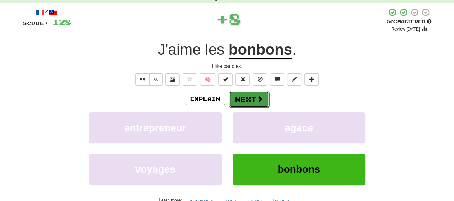
click at [253, 98] on button "Next" at bounding box center [249, 99] width 40 height 17
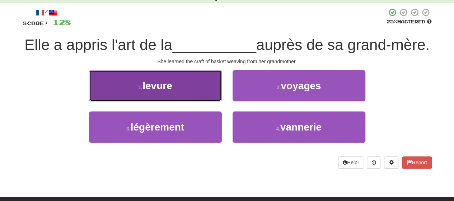
click at [209, 101] on button "1 . levure" at bounding box center [155, 85] width 133 height 31
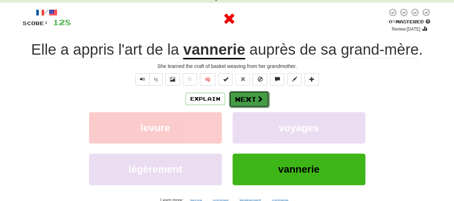
click at [258, 97] on span at bounding box center [260, 98] width 6 height 6
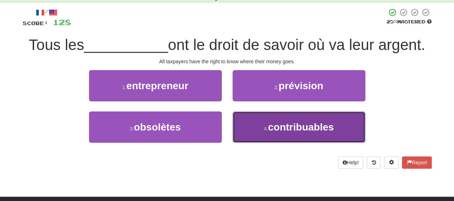
click at [253, 124] on button "4 . contribuables" at bounding box center [299, 126] width 133 height 31
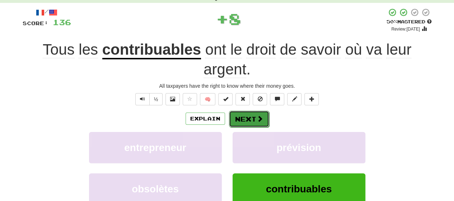
click at [245, 113] on button "Next" at bounding box center [249, 119] width 40 height 17
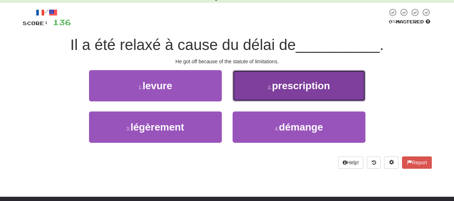
click at [252, 94] on button "2 . prescription" at bounding box center [299, 85] width 133 height 31
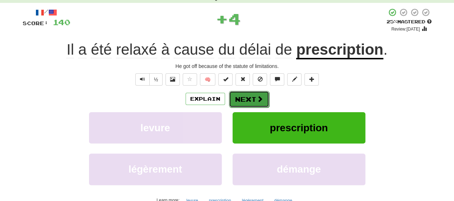
click at [252, 94] on button "Next" at bounding box center [249, 99] width 40 height 17
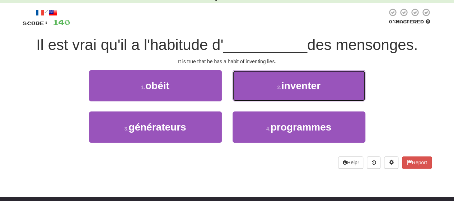
click at [252, 94] on button "2 . inventer" at bounding box center [299, 85] width 133 height 31
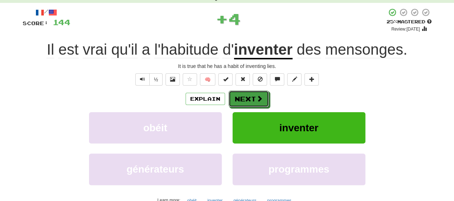
click at [252, 94] on button "Next" at bounding box center [249, 98] width 40 height 17
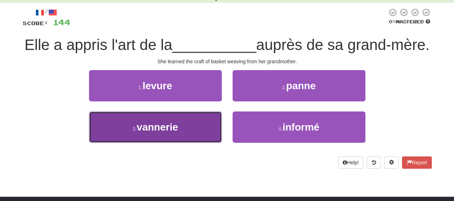
click at [182, 134] on button "3 . vannerie" at bounding box center [155, 126] width 133 height 31
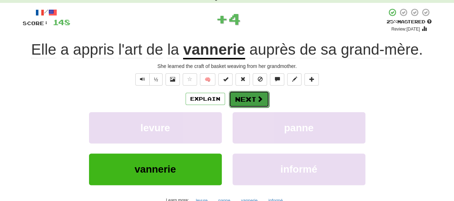
click at [252, 99] on button "Next" at bounding box center [249, 99] width 40 height 17
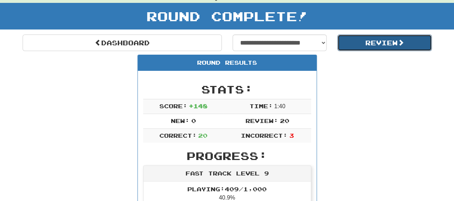
click at [367, 44] on button "Review" at bounding box center [384, 42] width 94 height 17
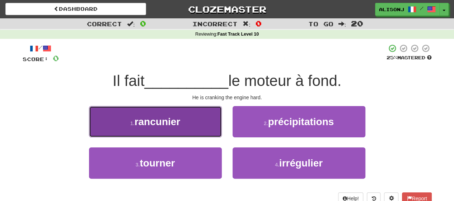
click at [210, 126] on button "1 . rancunier" at bounding box center [155, 121] width 133 height 31
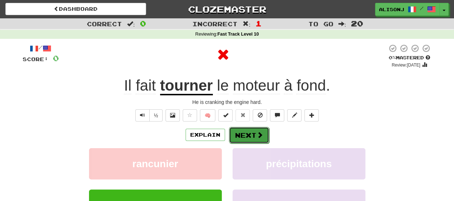
click at [249, 132] on button "Next" at bounding box center [249, 135] width 40 height 17
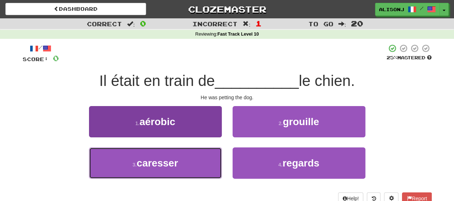
drag, startPoint x: 185, startPoint y: 162, endPoint x: 188, endPoint y: 159, distance: 4.1
click at [186, 160] on button "3 . caresser" at bounding box center [155, 162] width 133 height 31
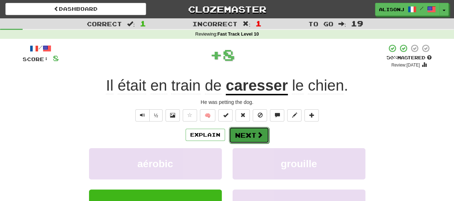
click at [245, 130] on button "Next" at bounding box center [249, 135] width 40 height 17
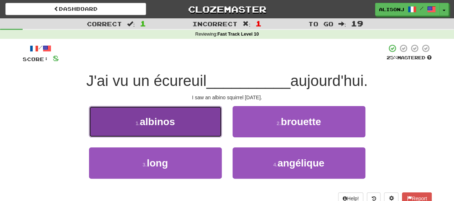
click at [201, 126] on button "1 . albinos" at bounding box center [155, 121] width 133 height 31
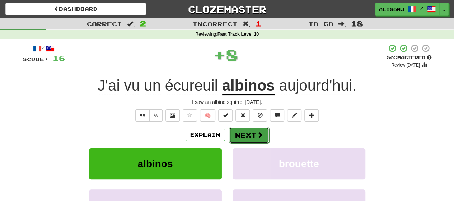
click at [245, 135] on button "Next" at bounding box center [249, 135] width 40 height 17
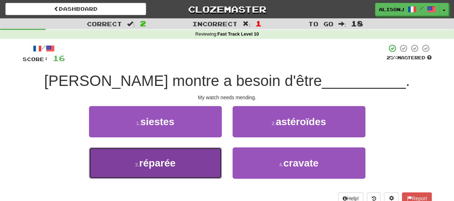
click at [195, 155] on button "3 . réparée" at bounding box center [155, 162] width 133 height 31
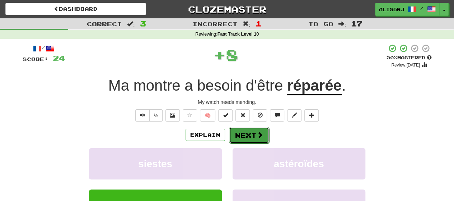
click at [254, 131] on button "Next" at bounding box center [249, 135] width 40 height 17
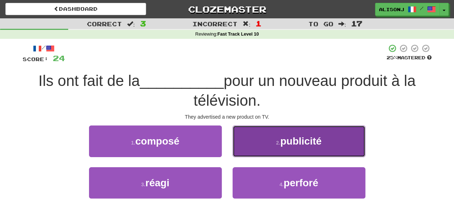
click at [256, 144] on button "2 . publicité" at bounding box center [299, 140] width 133 height 31
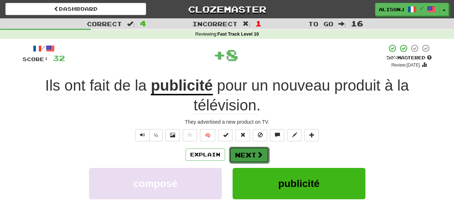
click at [248, 151] on button "Next" at bounding box center [249, 154] width 40 height 17
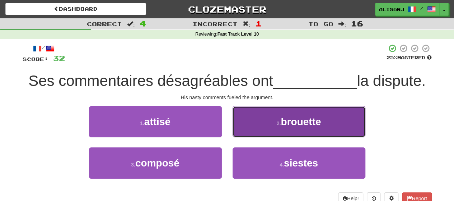
click at [252, 130] on button "2 . brouette" at bounding box center [299, 121] width 133 height 31
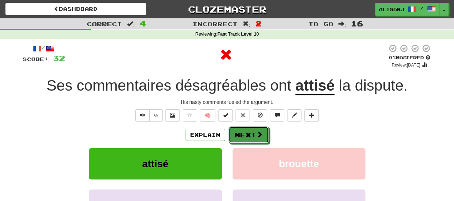
click at [252, 130] on button "Next" at bounding box center [249, 134] width 40 height 17
